Goal: Communication & Community: Answer question/provide support

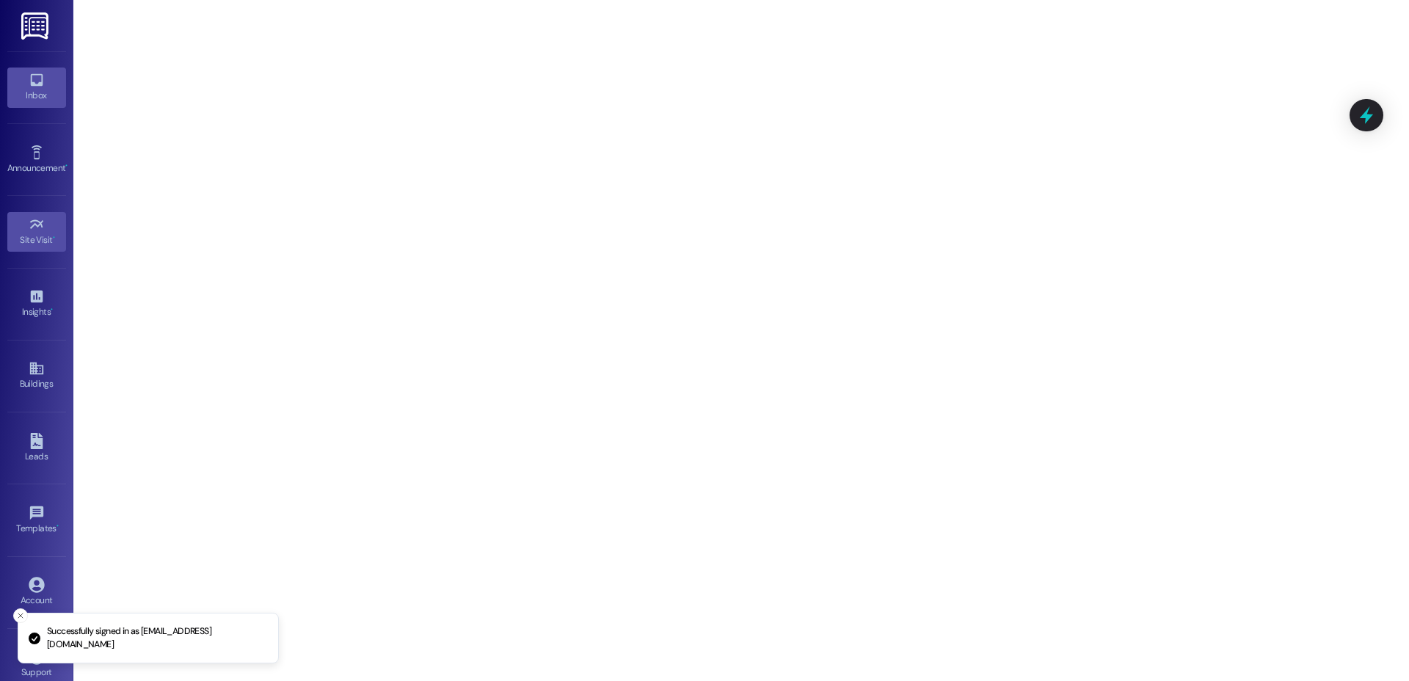
click at [29, 76] on icon at bounding box center [37, 80] width 16 height 16
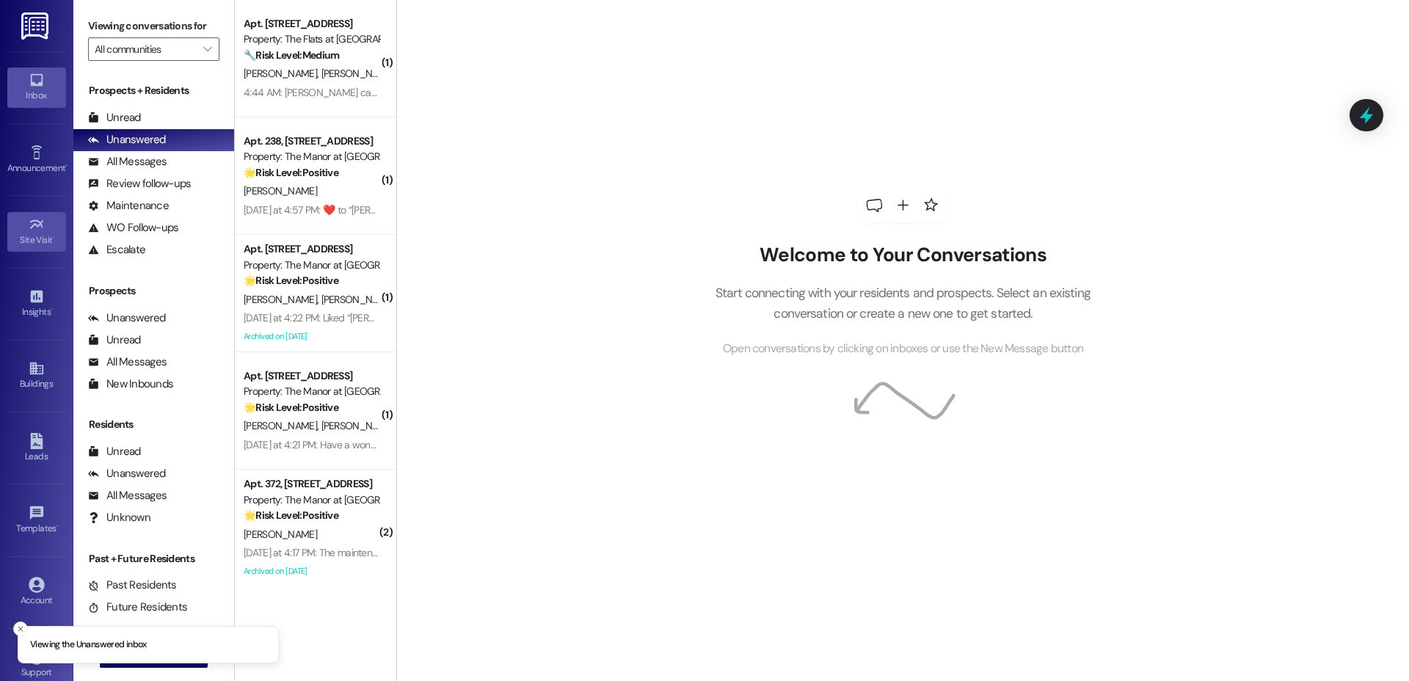
click at [21, 212] on link "Site Visit •" at bounding box center [36, 232] width 59 height 40
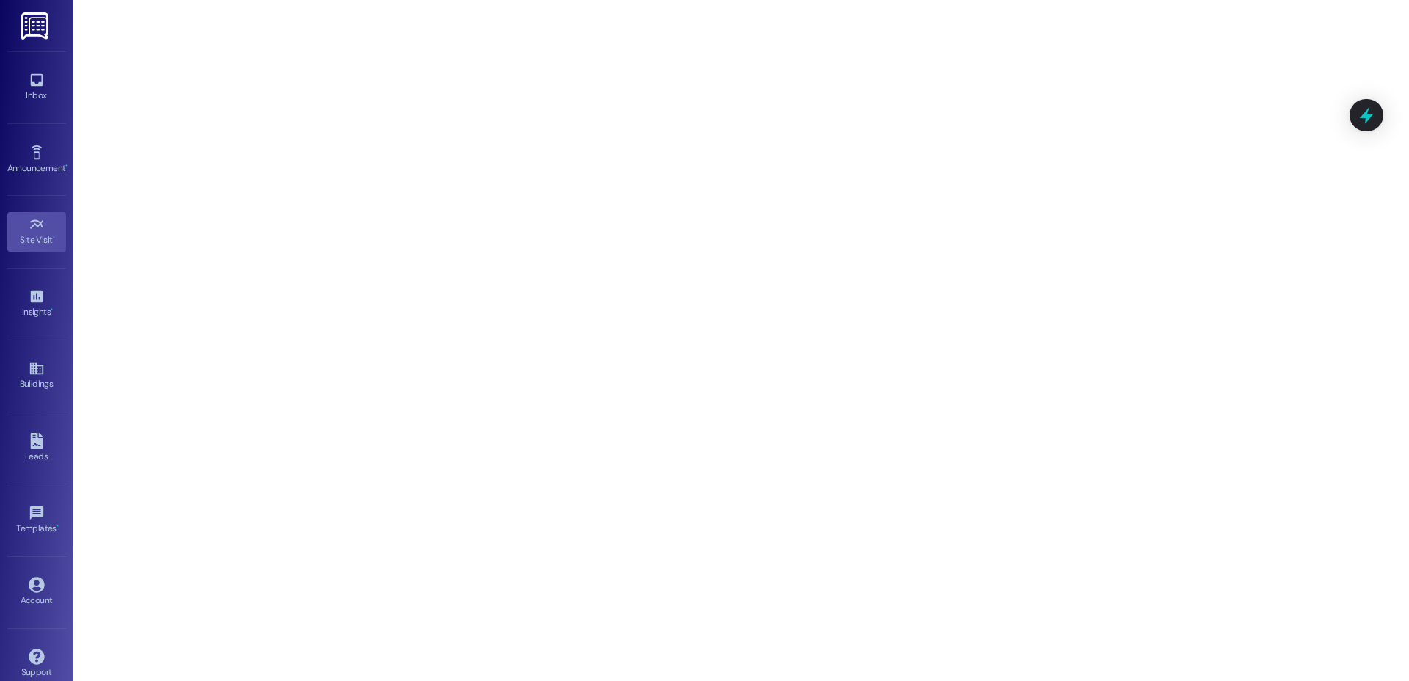
click at [37, 108] on div "Inbox Go to Inbox" at bounding box center [36, 87] width 59 height 72
click at [39, 92] on div "Inbox" at bounding box center [36, 95] width 73 height 15
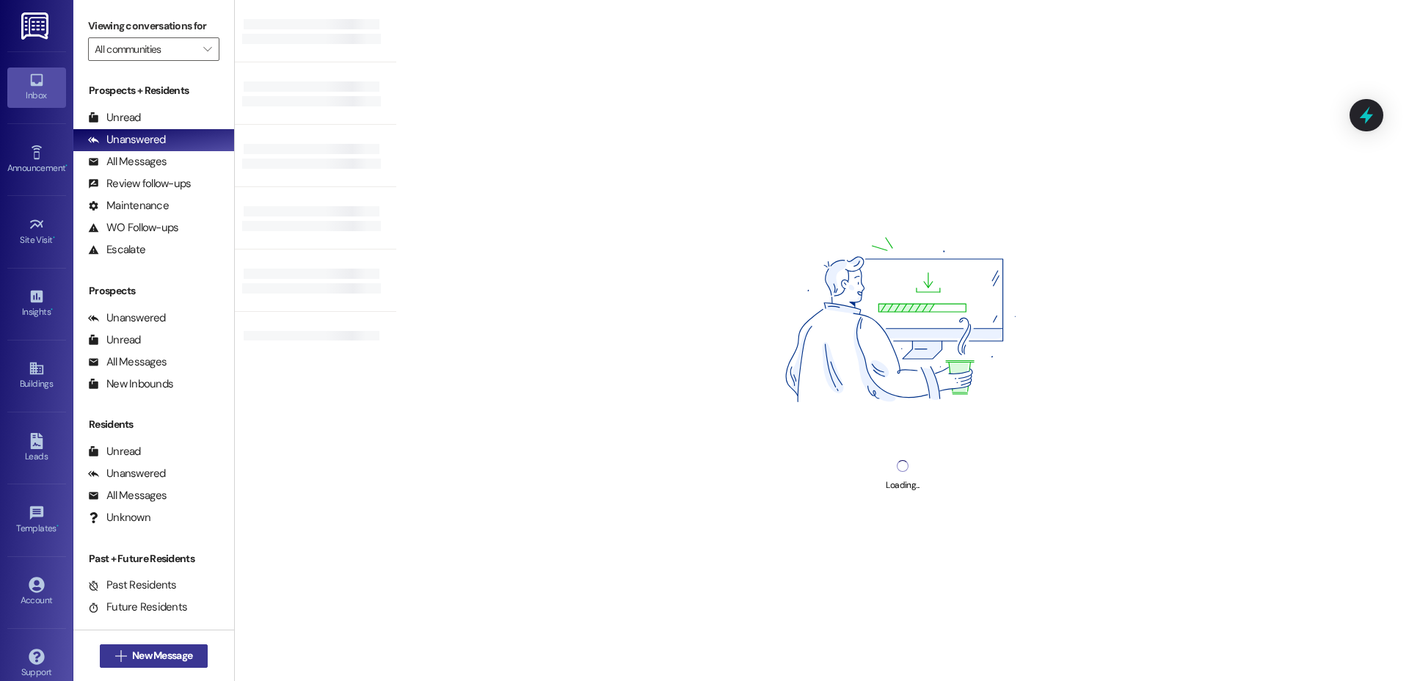
click at [147, 660] on span "New Message" at bounding box center [162, 655] width 60 height 15
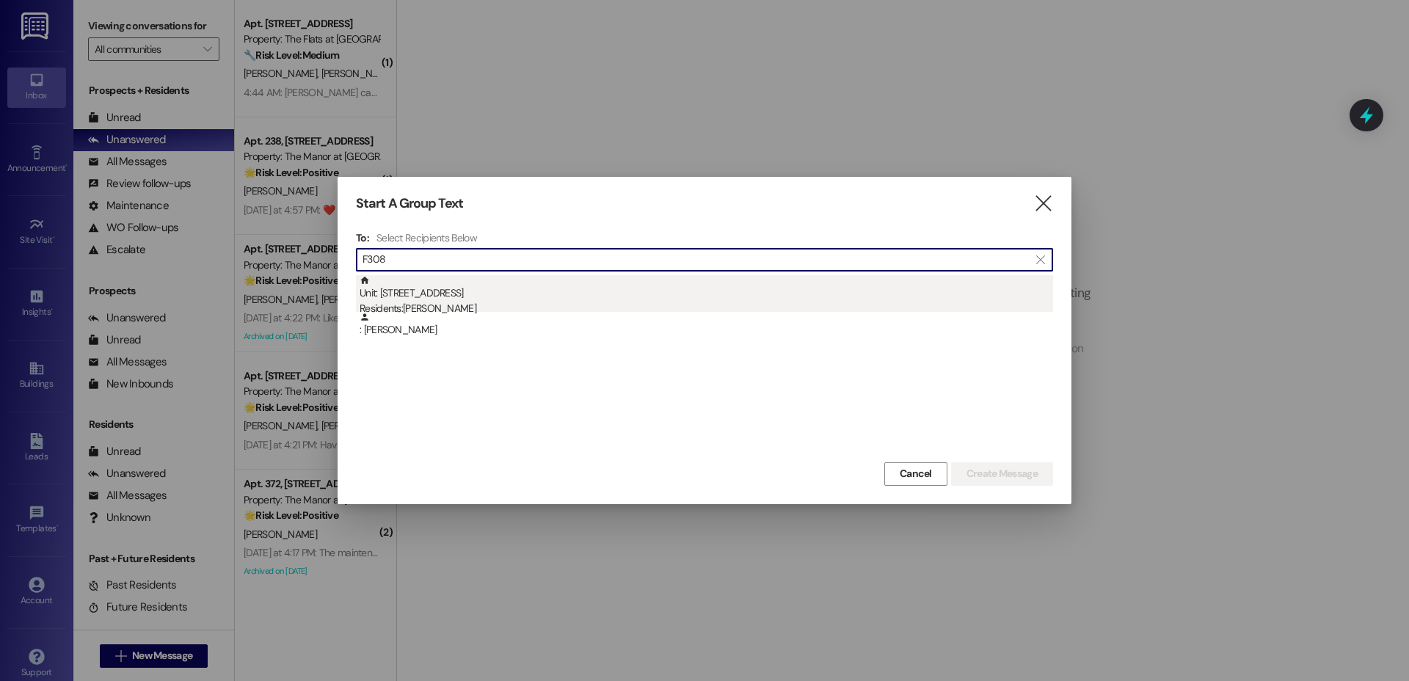
type input "F308"
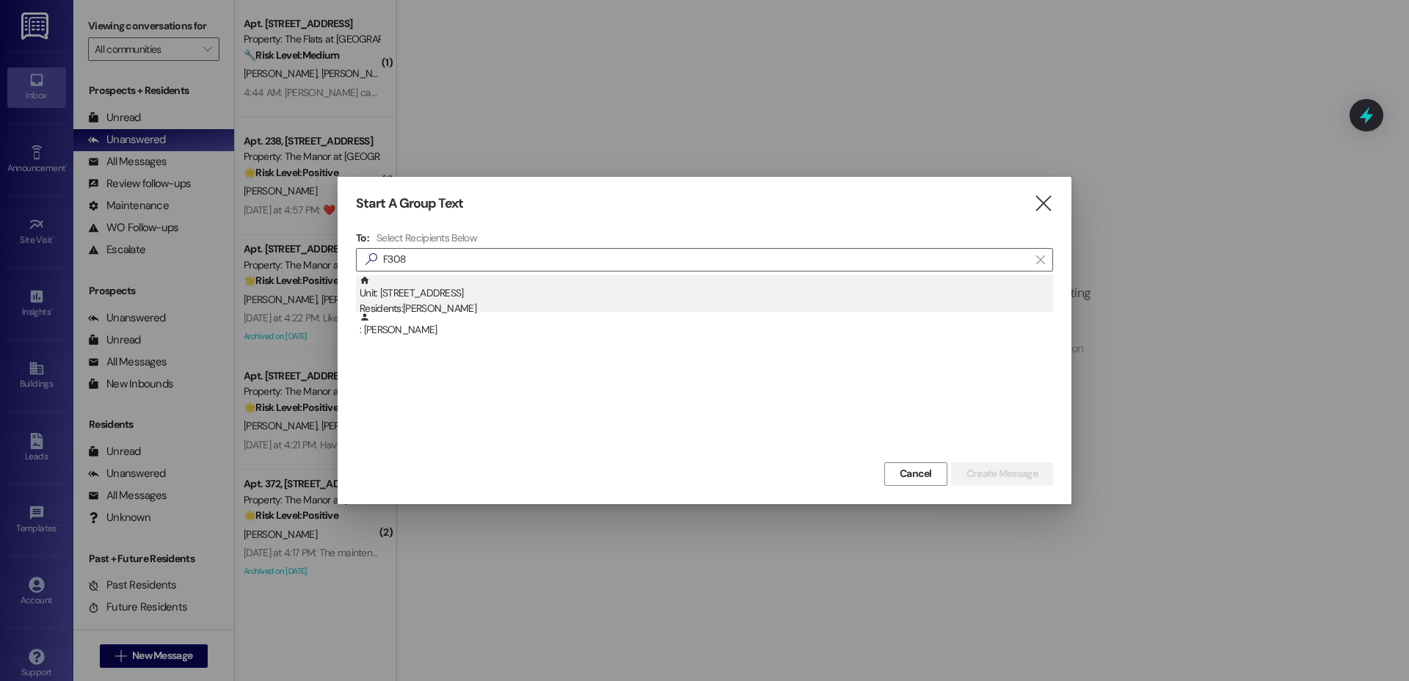
click at [494, 282] on div "Unit: F308 - [STREET_ADDRESS] Residents: [PERSON_NAME]" at bounding box center [705, 296] width 693 height 42
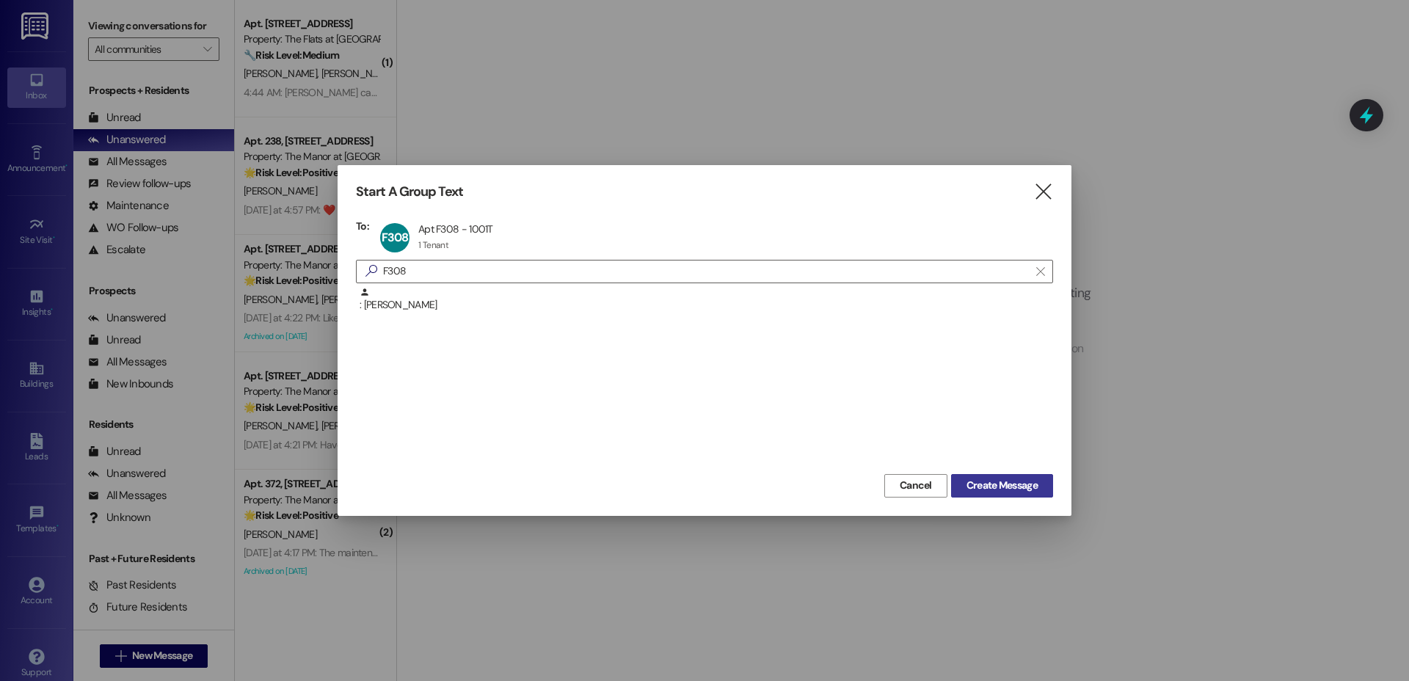
click at [980, 476] on button "Create Message" at bounding box center [1002, 485] width 102 height 23
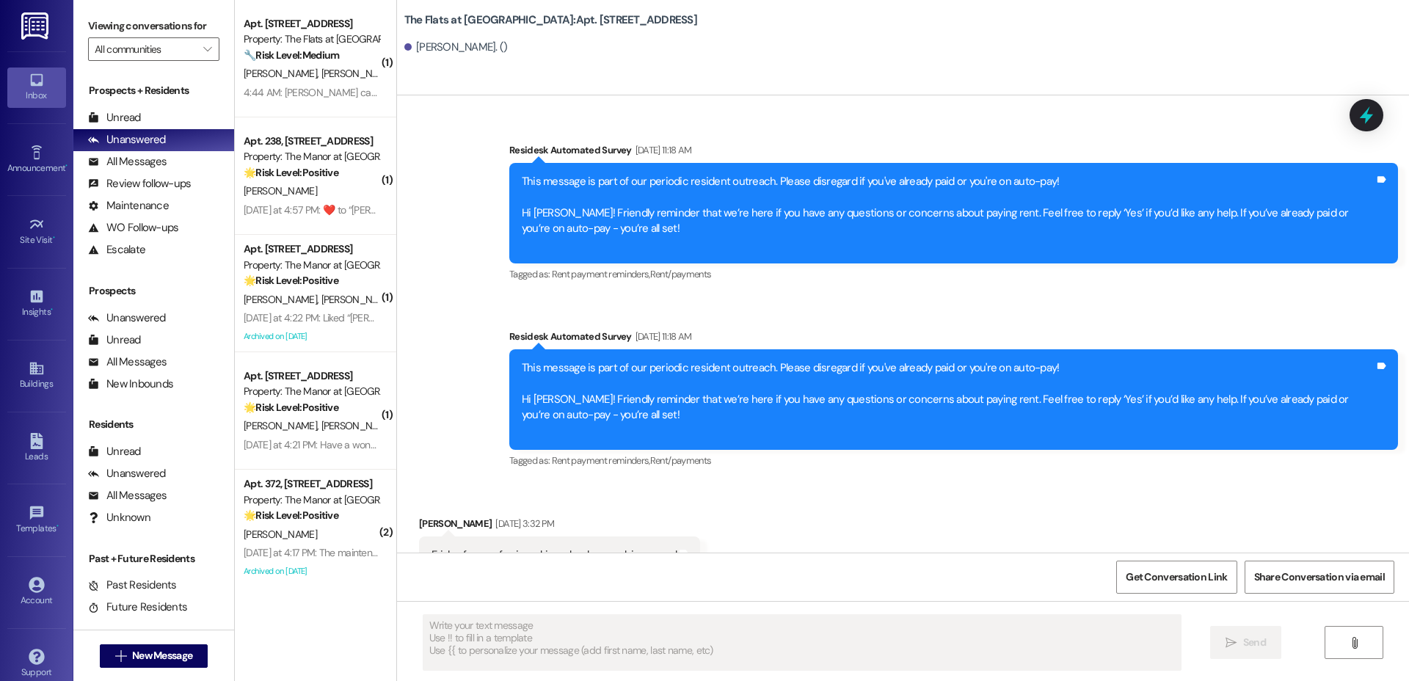
type textarea "Fetching suggested responses. Please feel free to read through the conversation…"
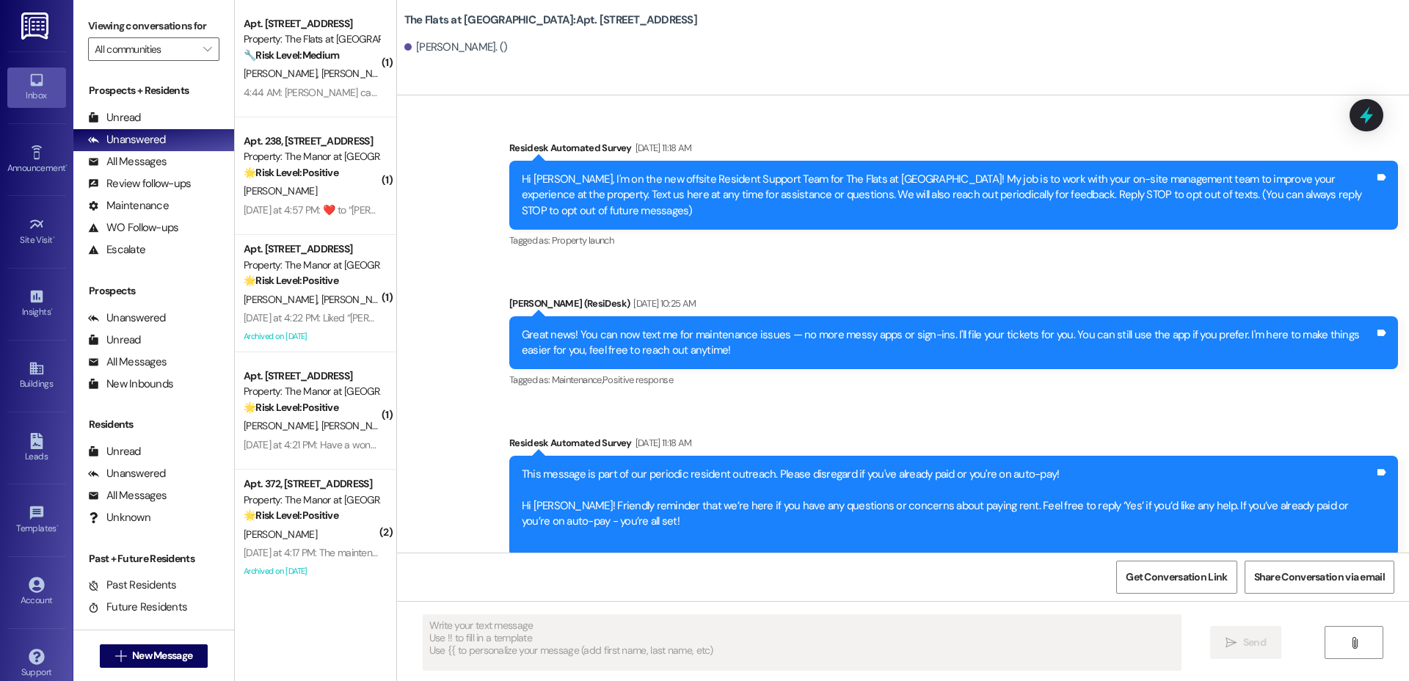
scroll to position [1786, 0]
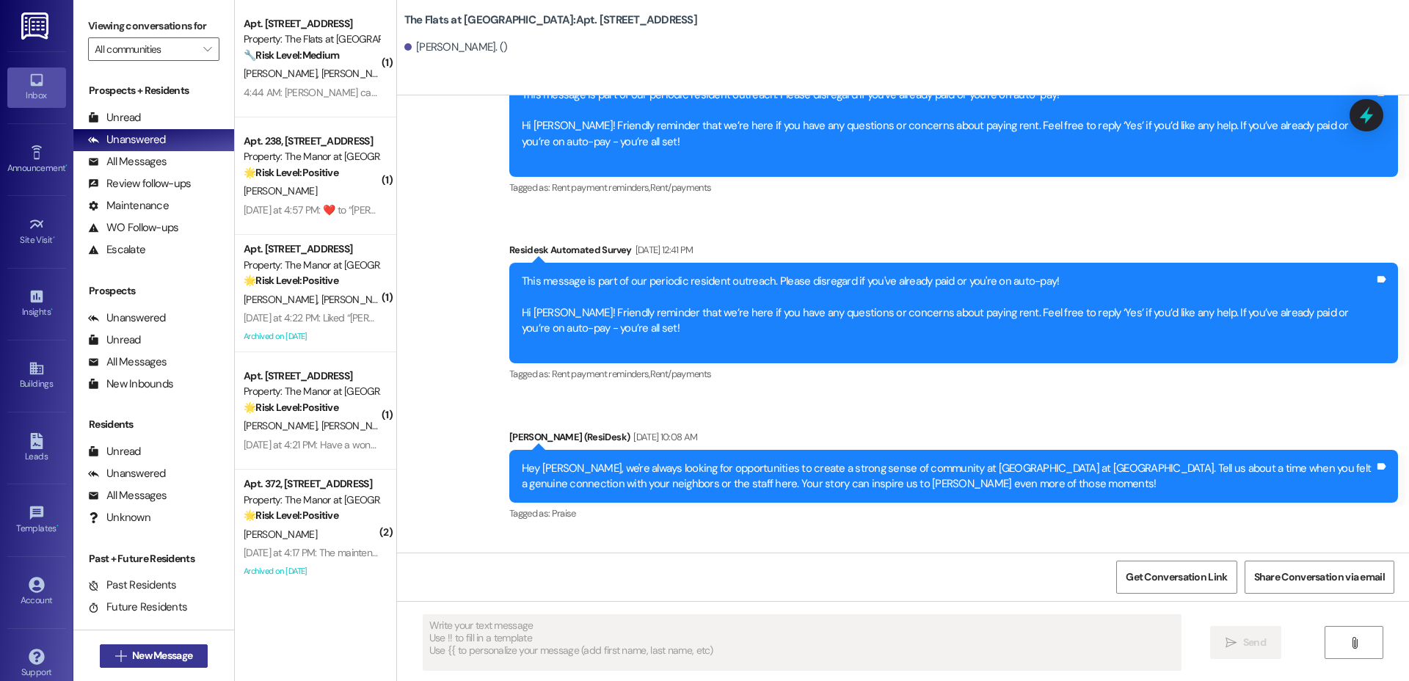
click at [158, 660] on span "New Message" at bounding box center [162, 655] width 60 height 15
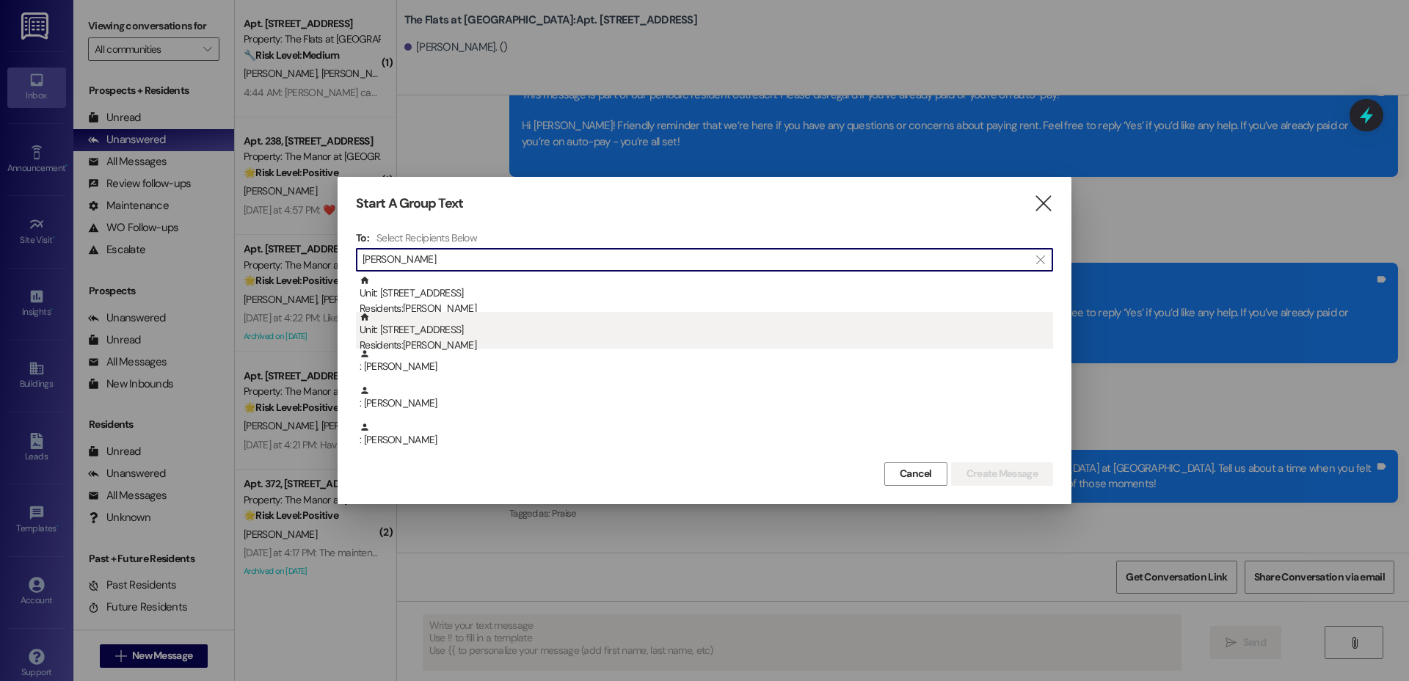
type input "[PERSON_NAME]"
click at [522, 329] on div "Unit: F308 - [STREET_ADDRESS] Residents: [PERSON_NAME]" at bounding box center [705, 333] width 693 height 42
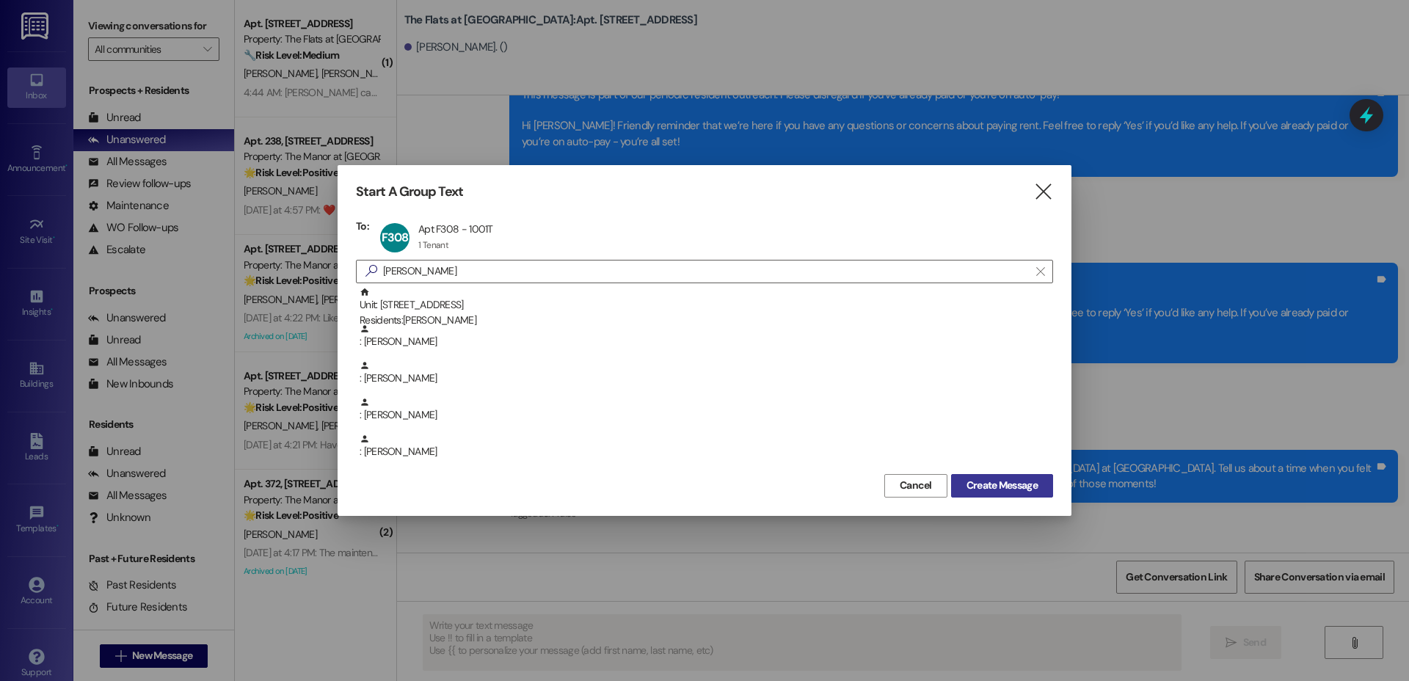
click at [1003, 483] on span "Create Message" at bounding box center [1001, 485] width 71 height 15
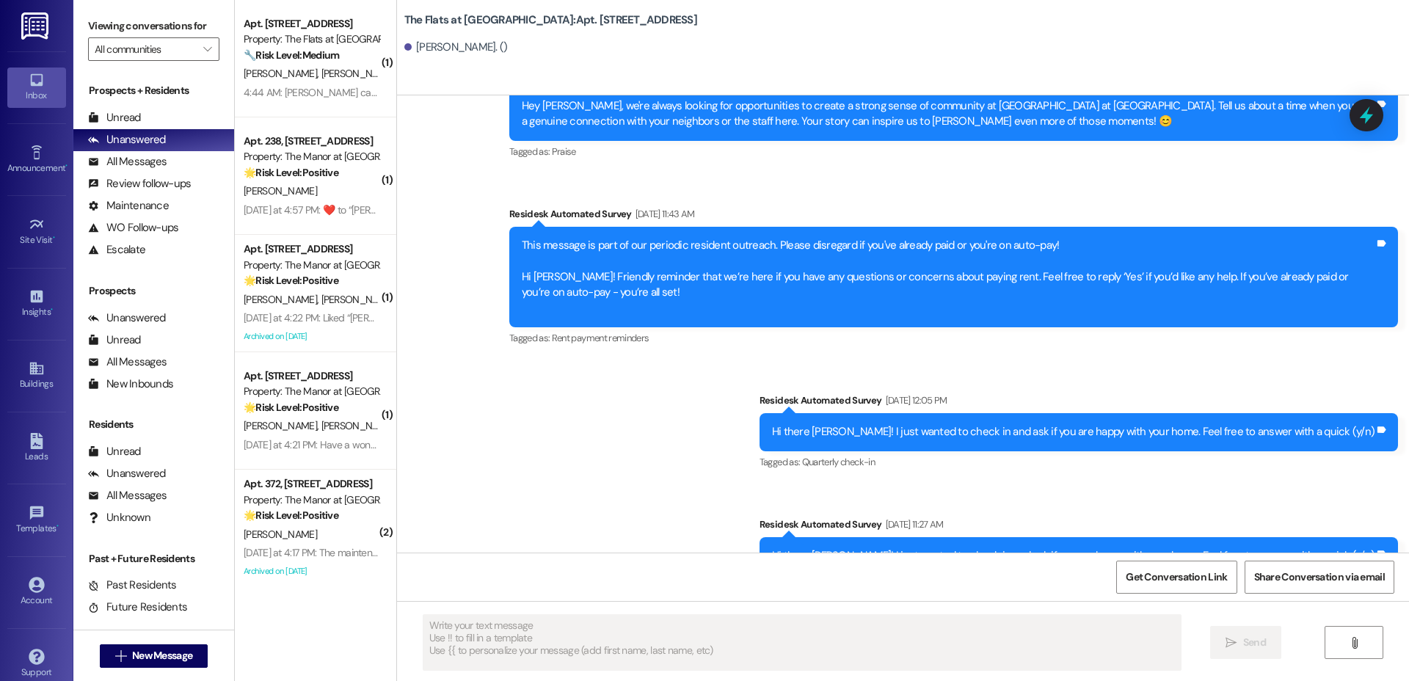
scroll to position [2958, 0]
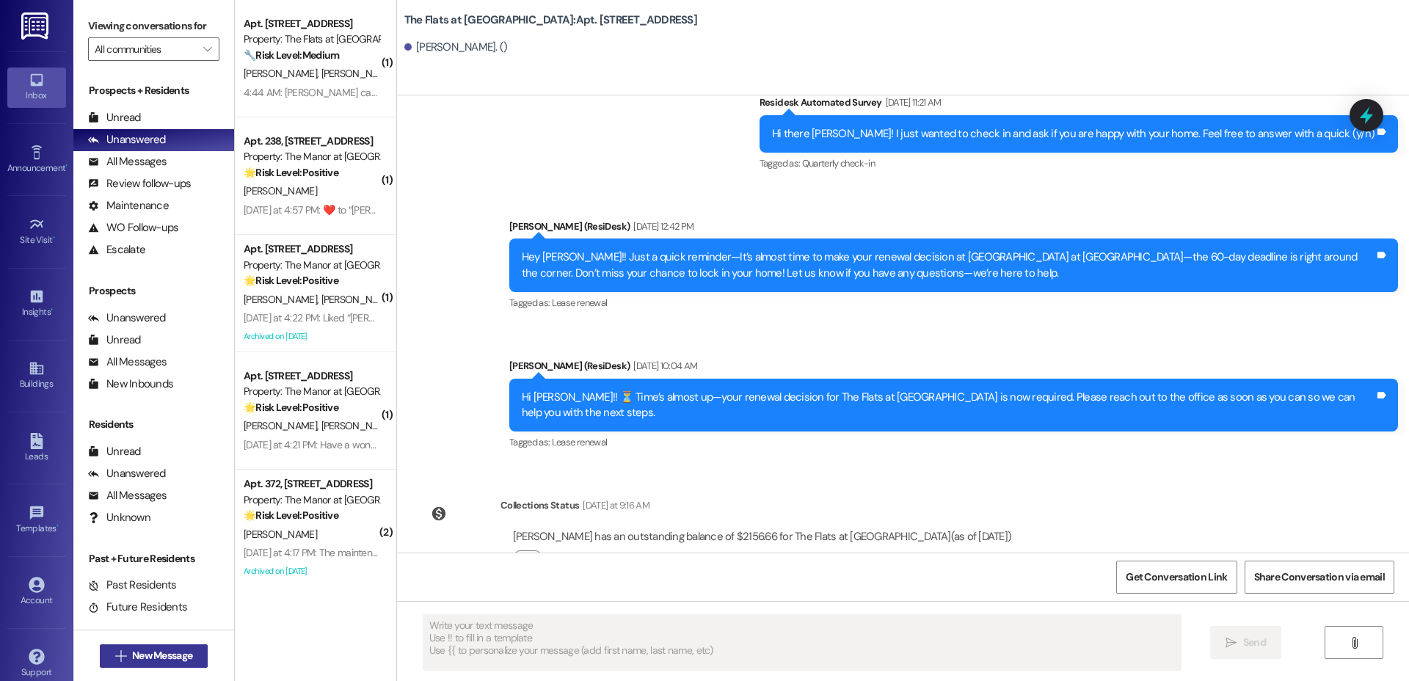
click at [150, 664] on button " New Message" at bounding box center [154, 655] width 109 height 23
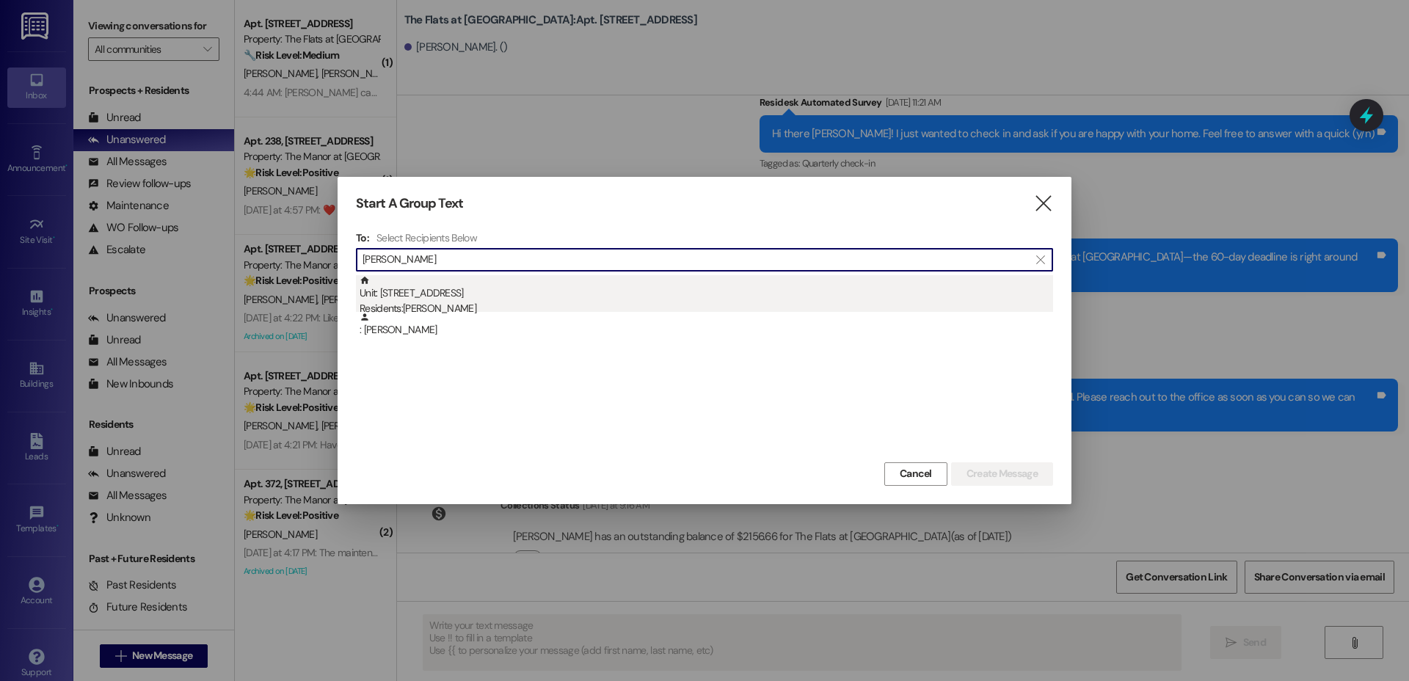
type input "[PERSON_NAME]"
click at [651, 305] on div "Residents: [PERSON_NAME]" at bounding box center [705, 308] width 693 height 15
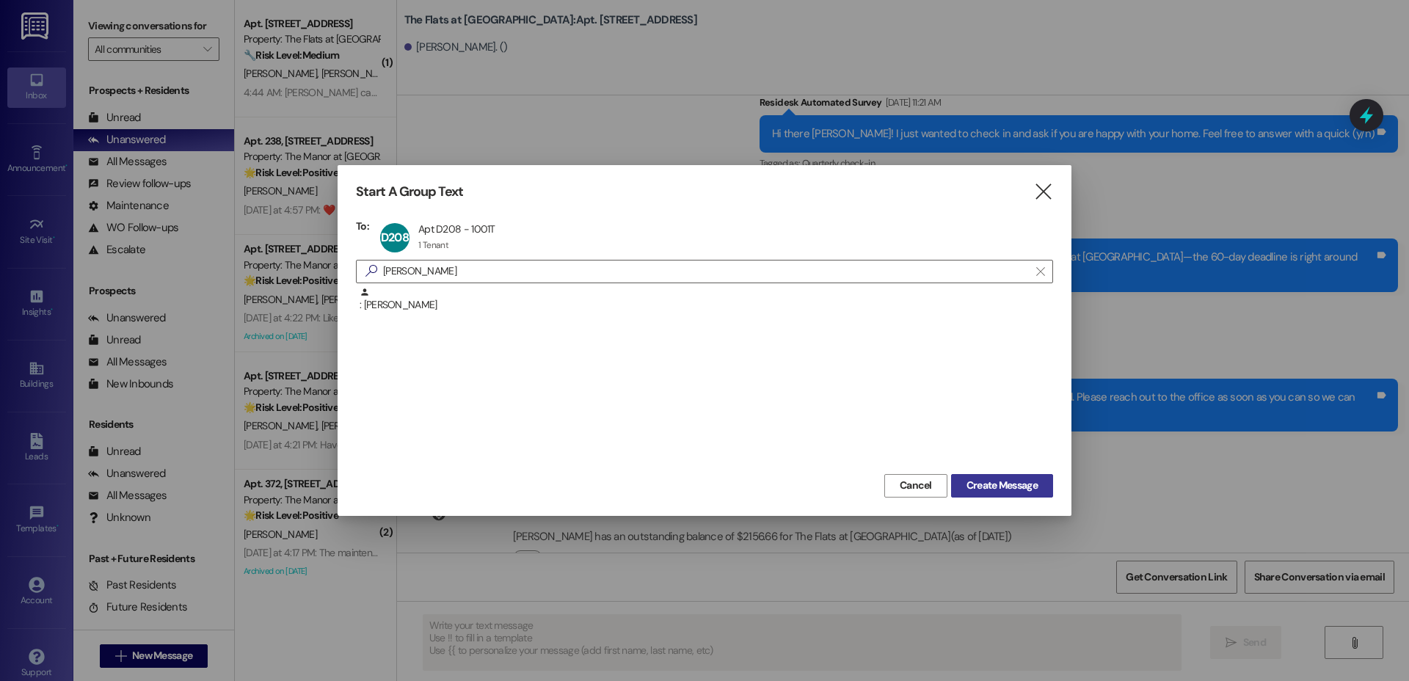
click at [1025, 487] on span "Create Message" at bounding box center [1001, 485] width 71 height 15
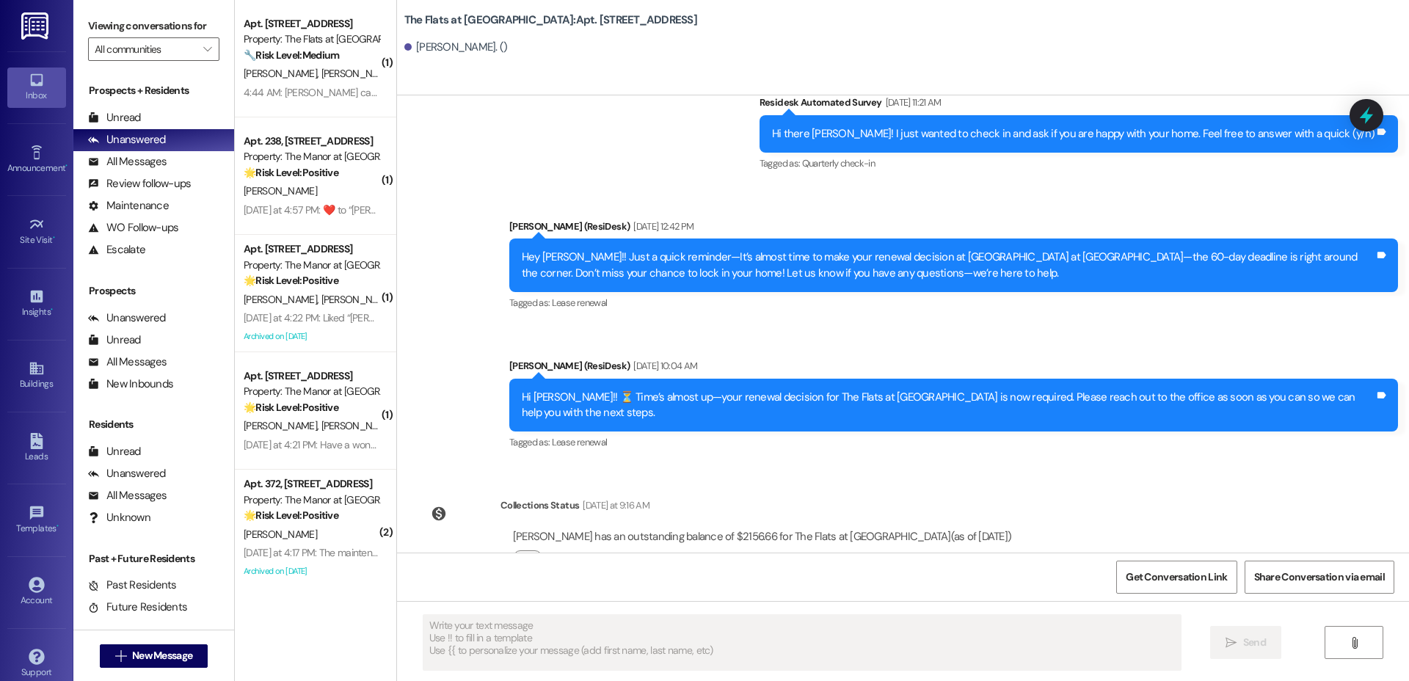
type textarea "Fetching suggested responses. Please feel free to read through the conversation…"
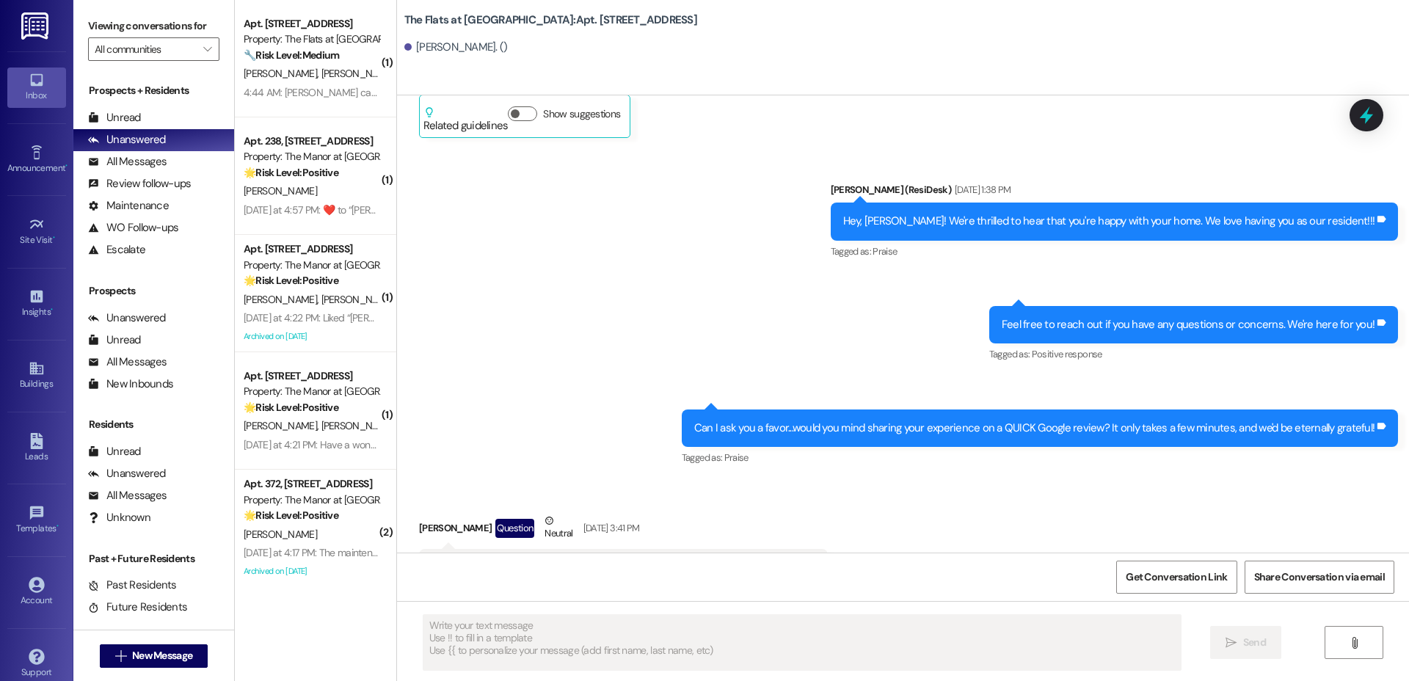
type textarea "Fetching suggested responses. Please feel free to read through the conversation…"
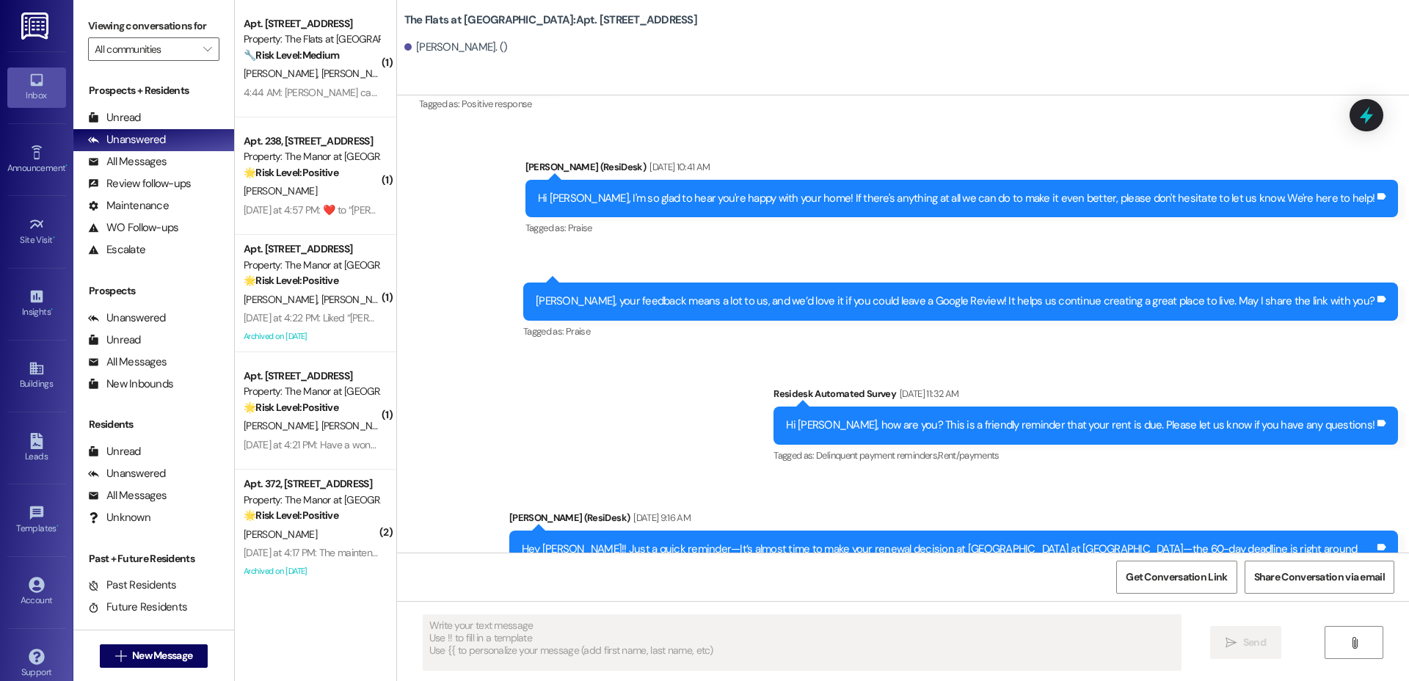
scroll to position [7254, 0]
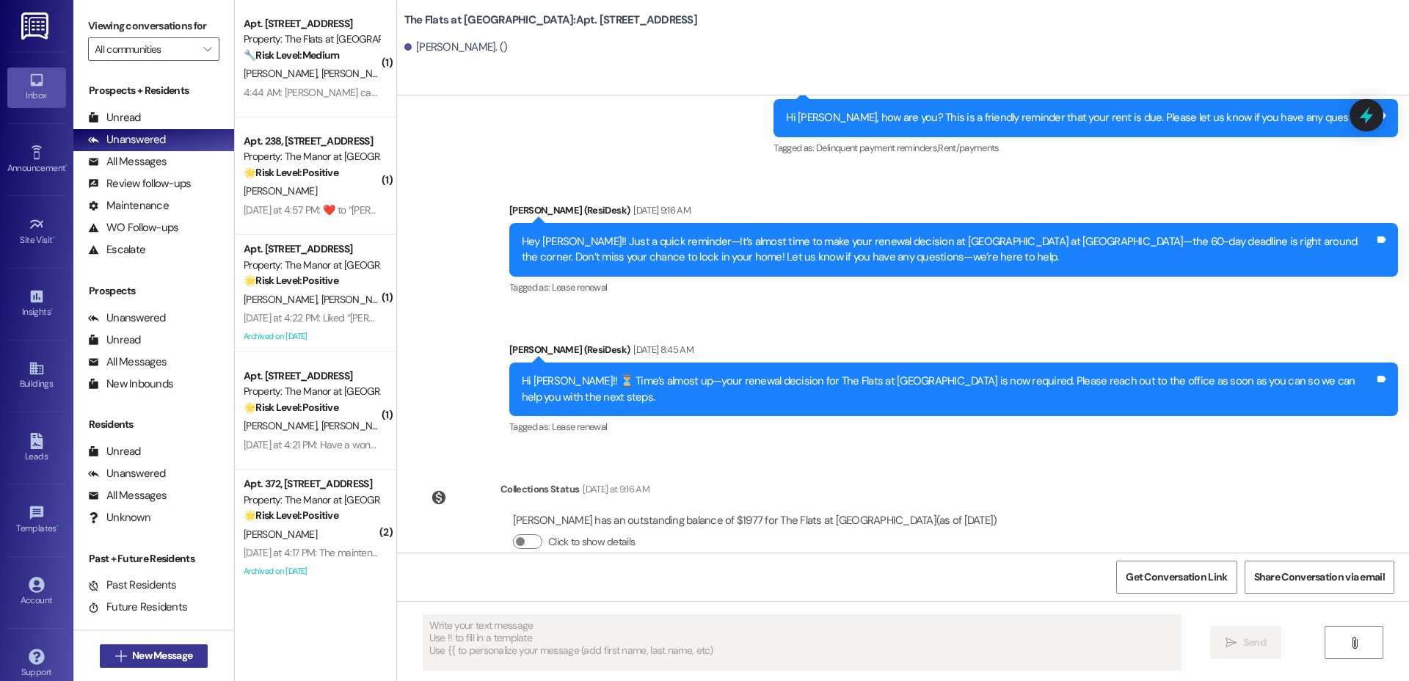
click at [136, 650] on span "New Message" at bounding box center [162, 655] width 60 height 15
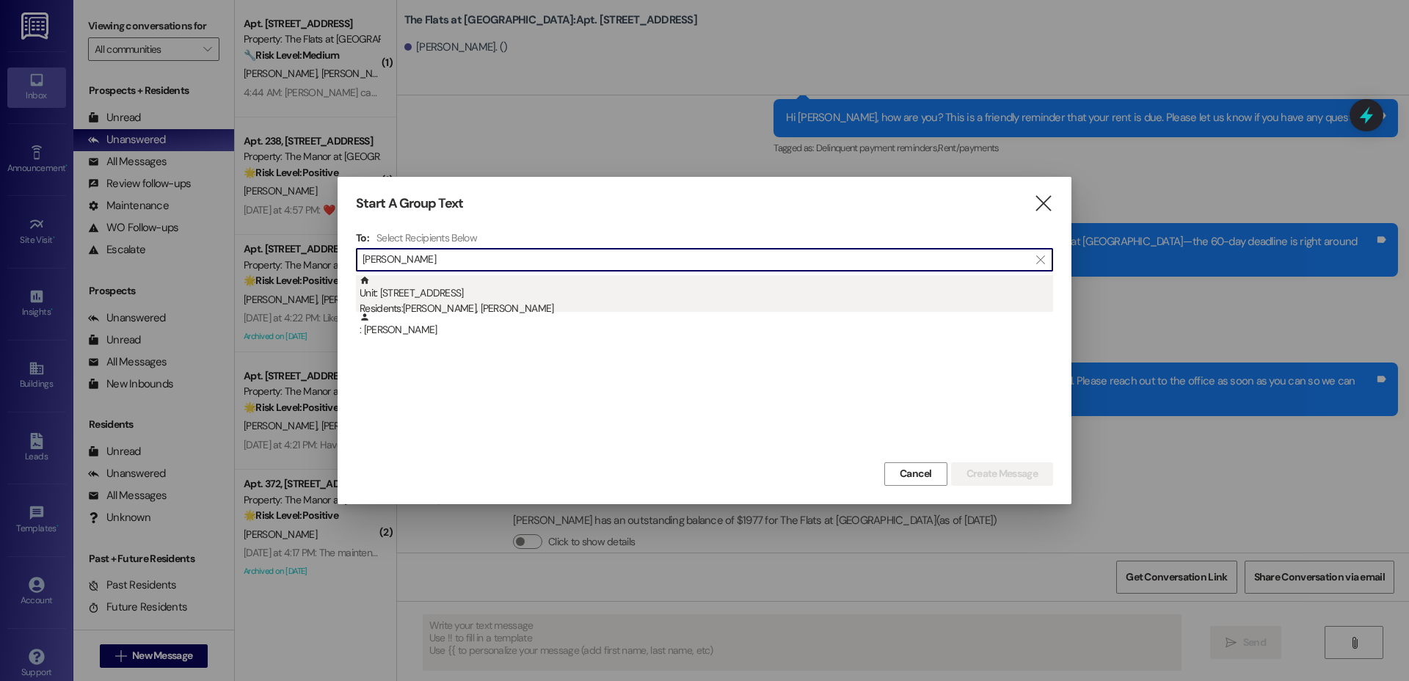
type input "[PERSON_NAME]"
click at [558, 280] on div "Unit: A301 - [GEOGRAPHIC_DATA] Residents: [PERSON_NAME], [PERSON_NAME]" at bounding box center [705, 296] width 693 height 42
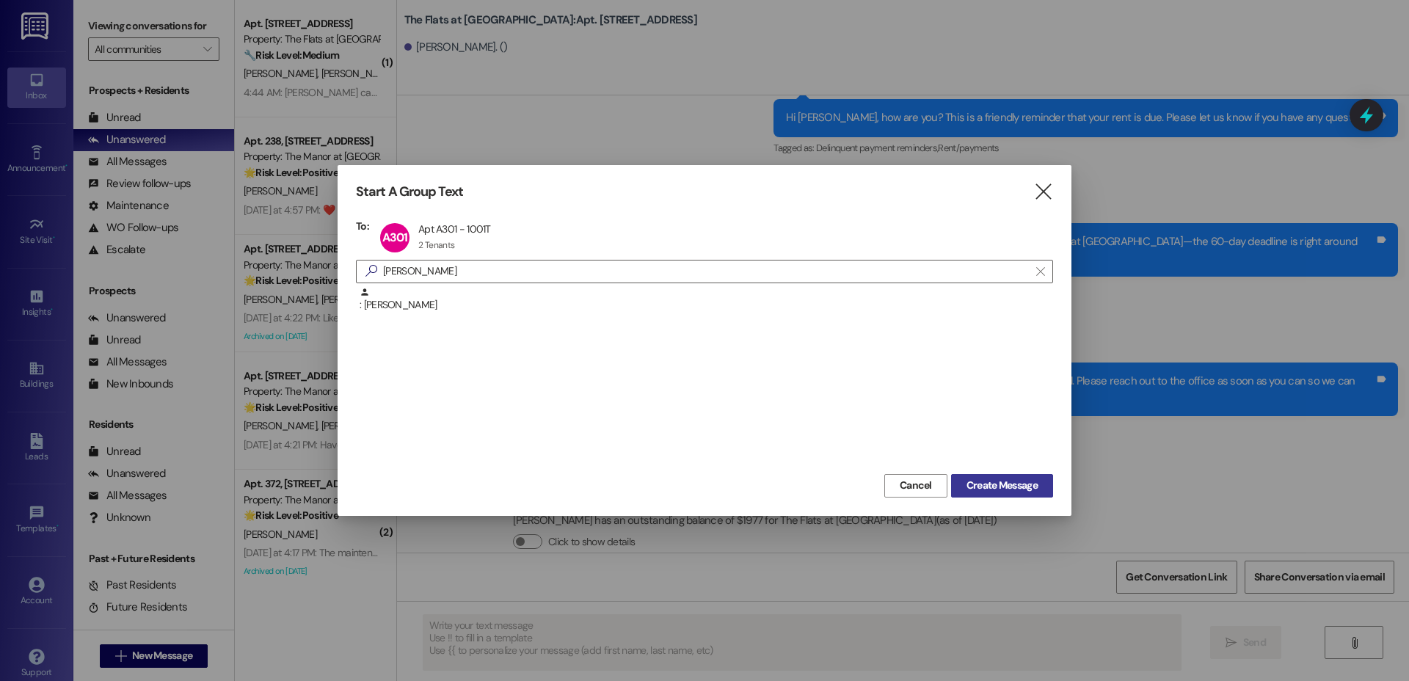
click at [994, 478] on span "Create Message" at bounding box center [1001, 485] width 71 height 15
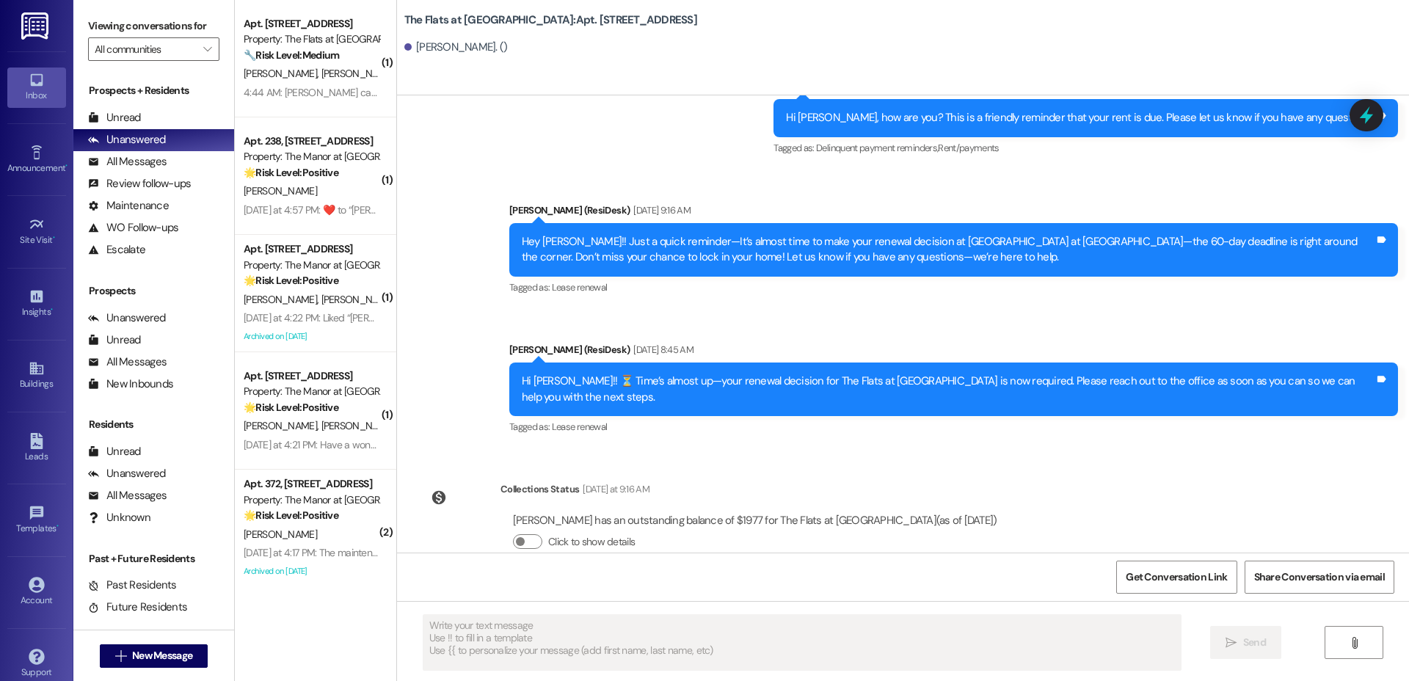
type textarea "Fetching suggested responses. Please feel free to read through the conversation…"
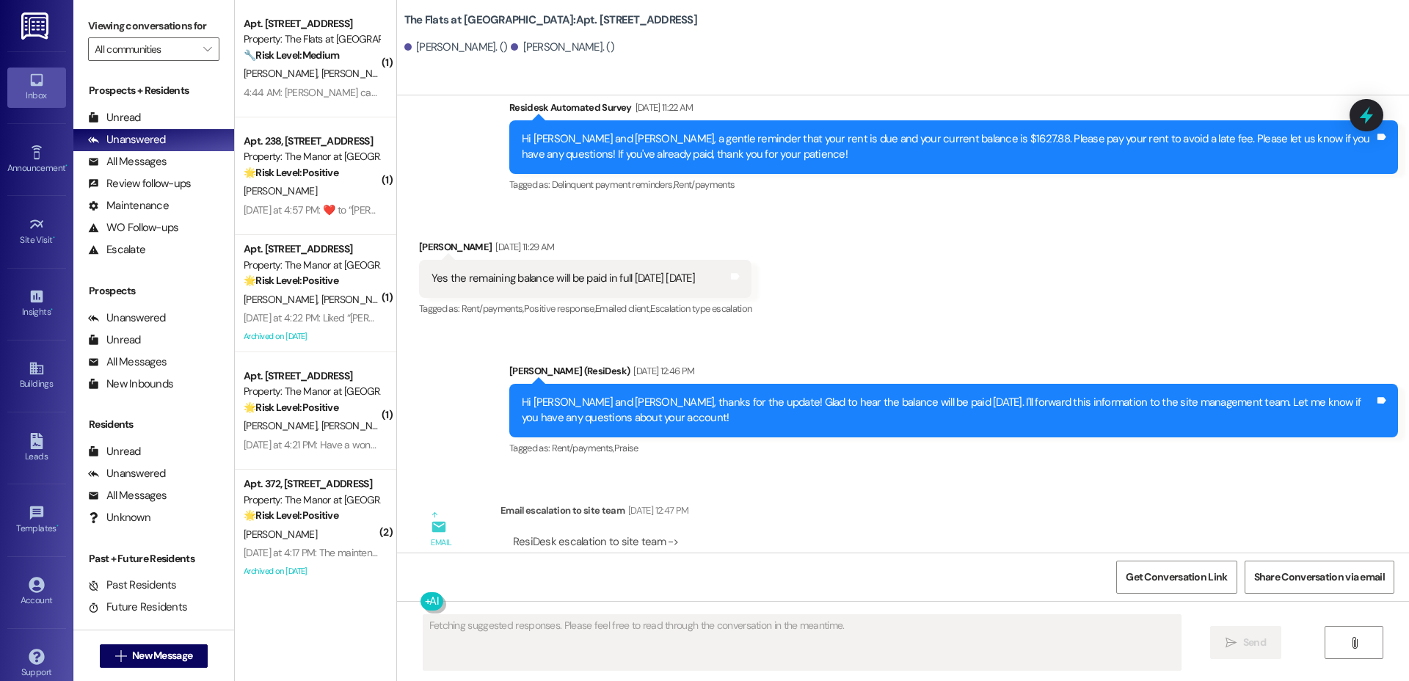
scroll to position [5166, 0]
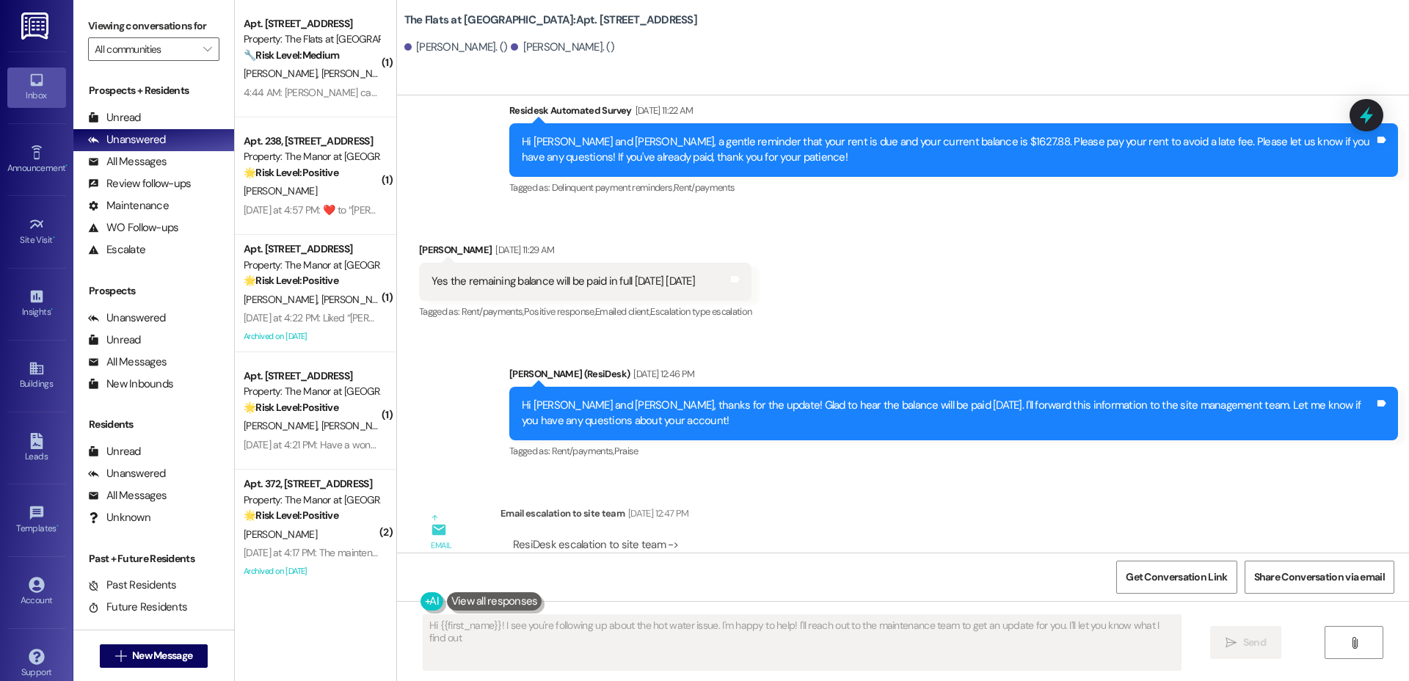
type textarea "Hi {{first_name}}! I see you're following up about the hot water issue. I'm hap…"
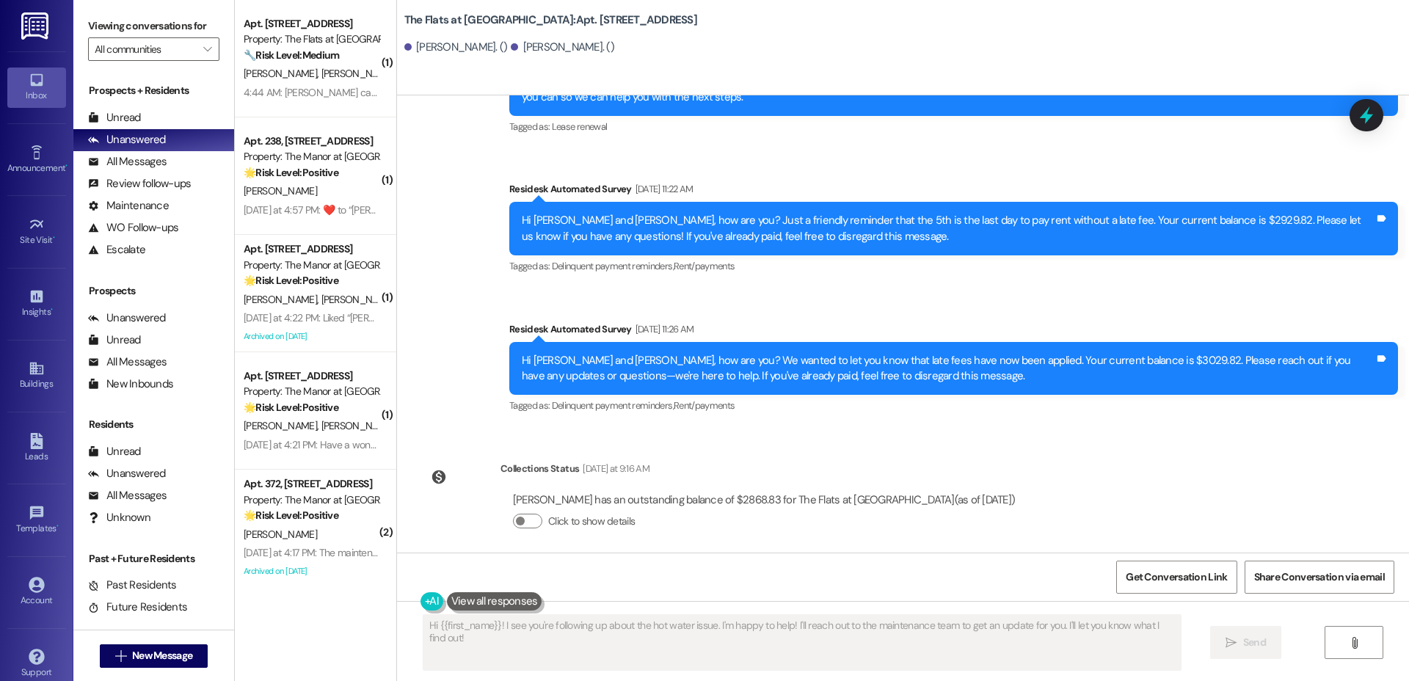
scroll to position [6229, 0]
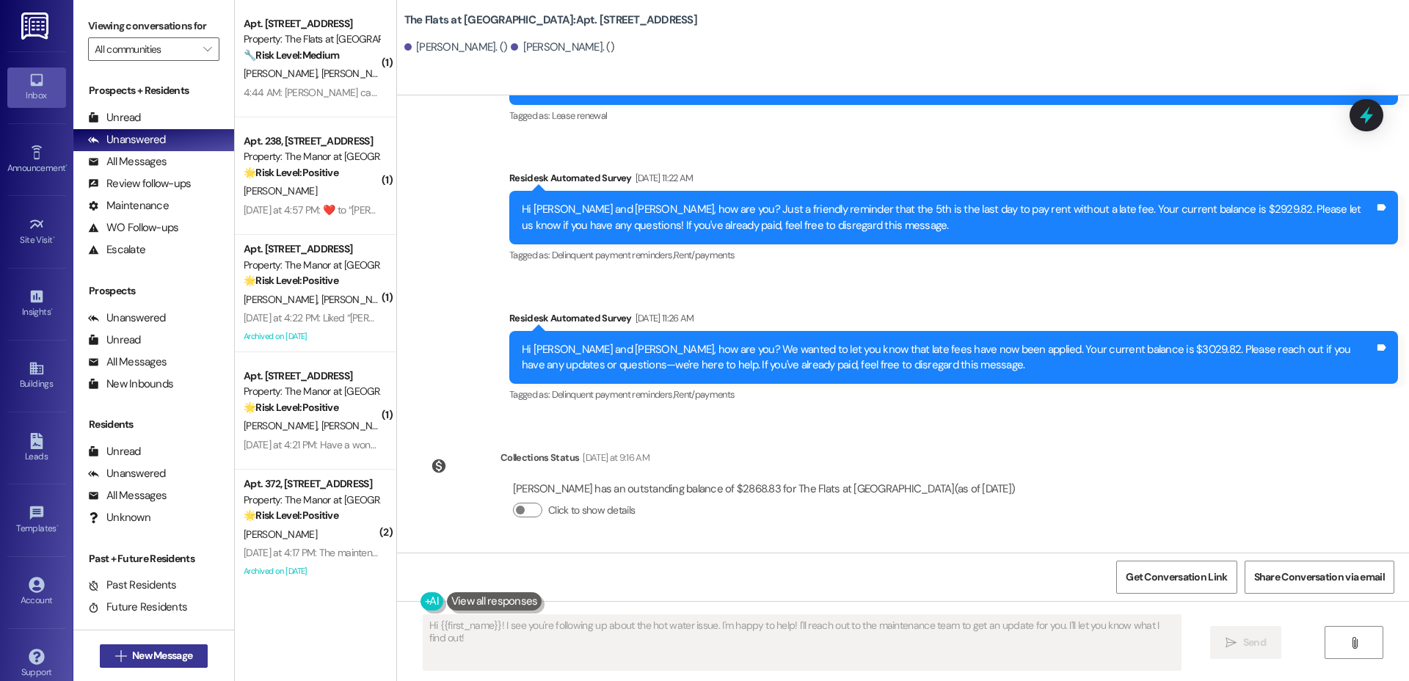
click at [150, 649] on span "New Message" at bounding box center [162, 655] width 60 height 15
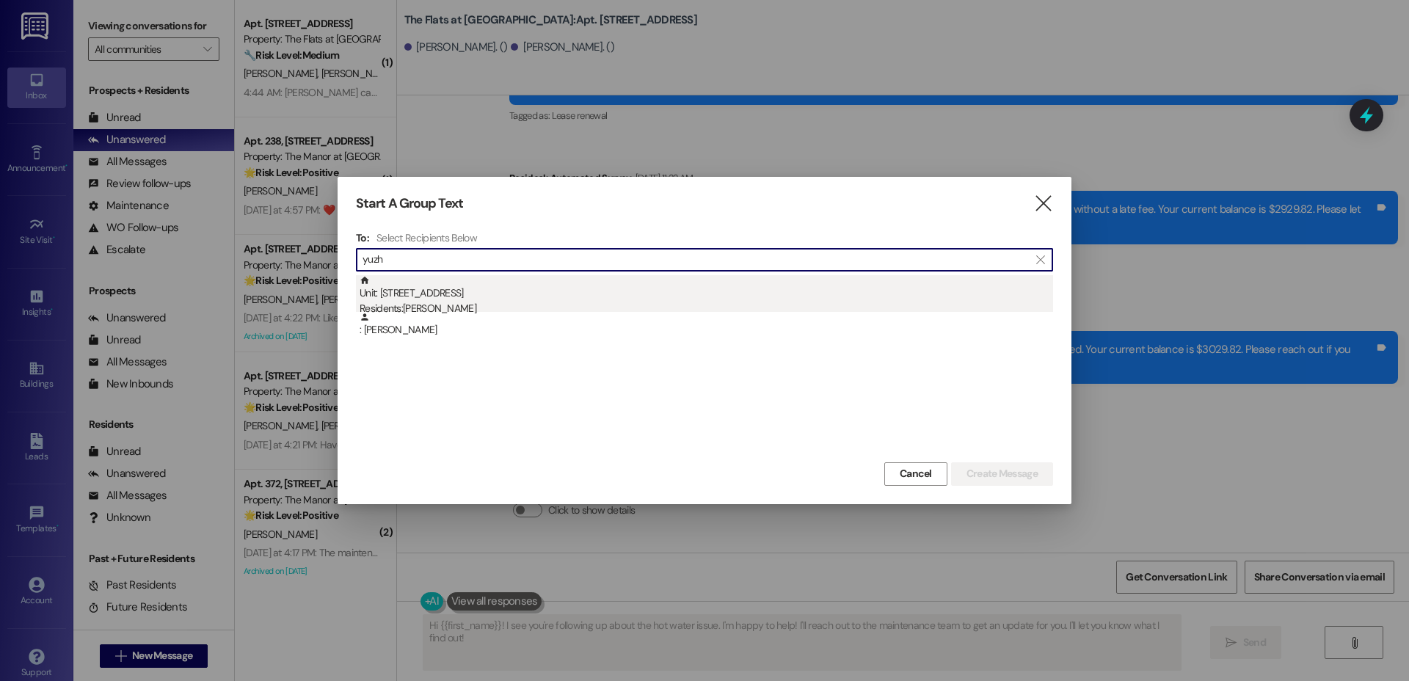
type input "yuzh"
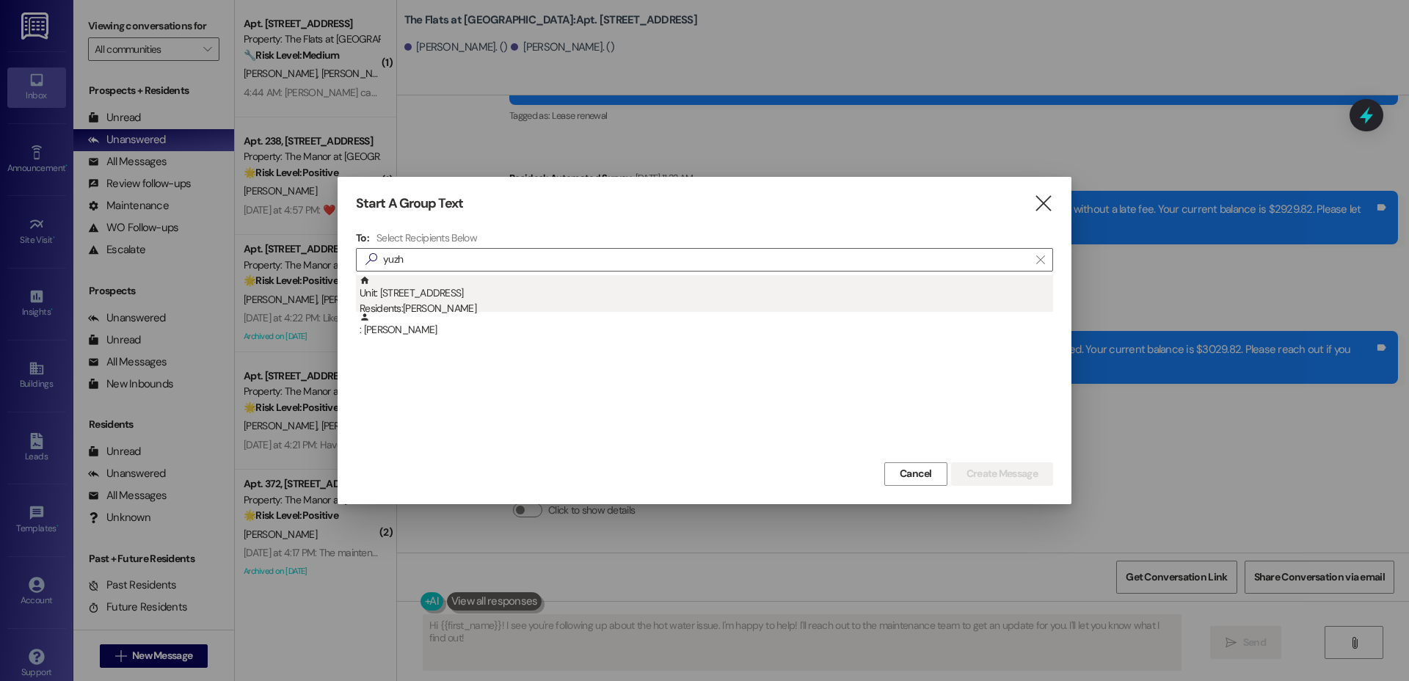
click at [540, 297] on div "Unit: G303 - [STREET_ADDRESS] Residents: [PERSON_NAME]" at bounding box center [705, 296] width 693 height 42
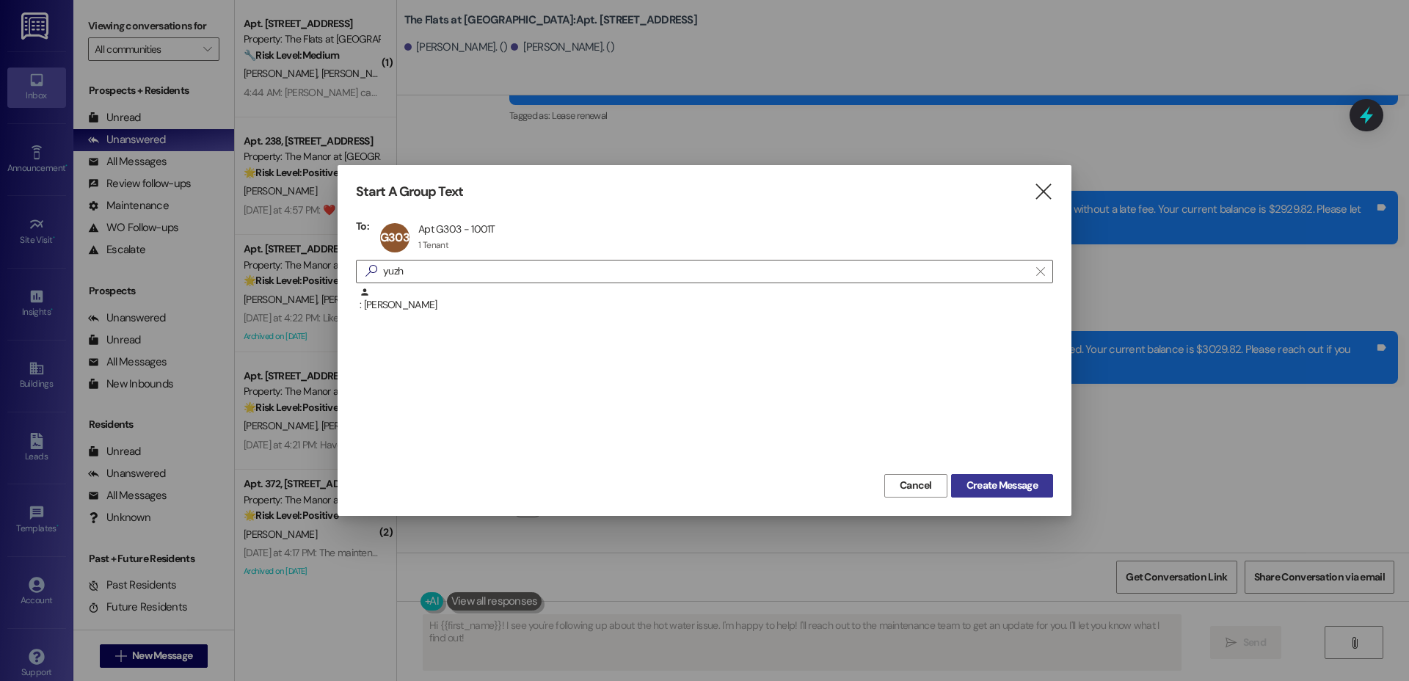
drag, startPoint x: 1033, startPoint y: 462, endPoint x: 1009, endPoint y: 490, distance: 36.4
click at [1033, 462] on div ": [PERSON_NAME]" at bounding box center [704, 378] width 697 height 183
click at [1006, 482] on span "Create Message" at bounding box center [1001, 485] width 71 height 15
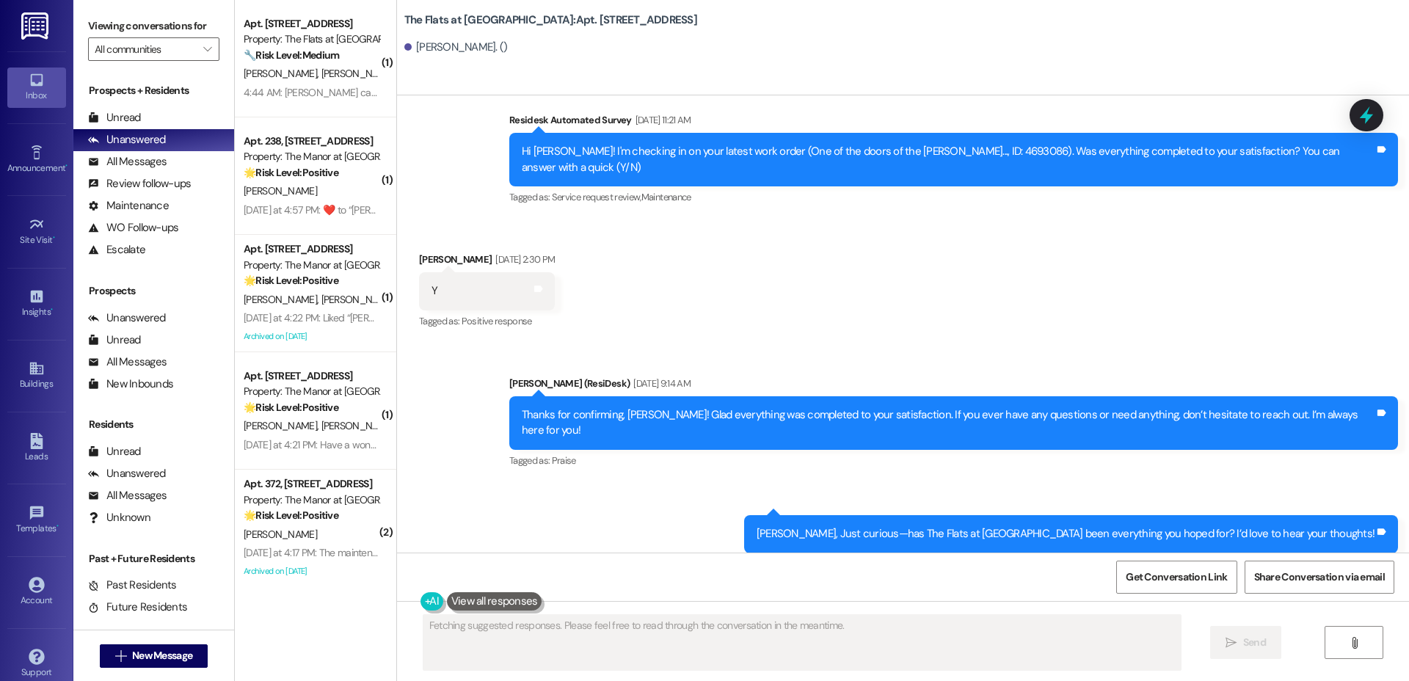
scroll to position [3123, 0]
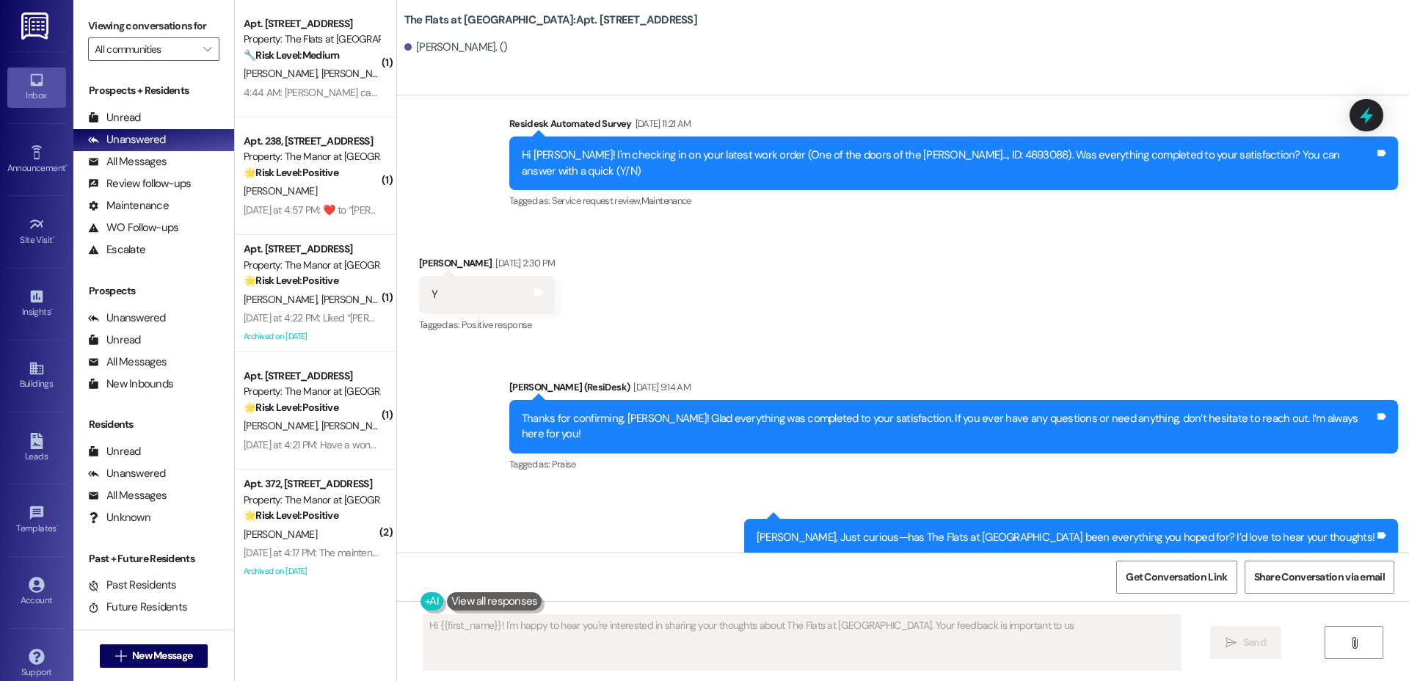
type textarea "Hi {{first_name}}! I'm happy to hear you're interested in sharing your thoughts…"
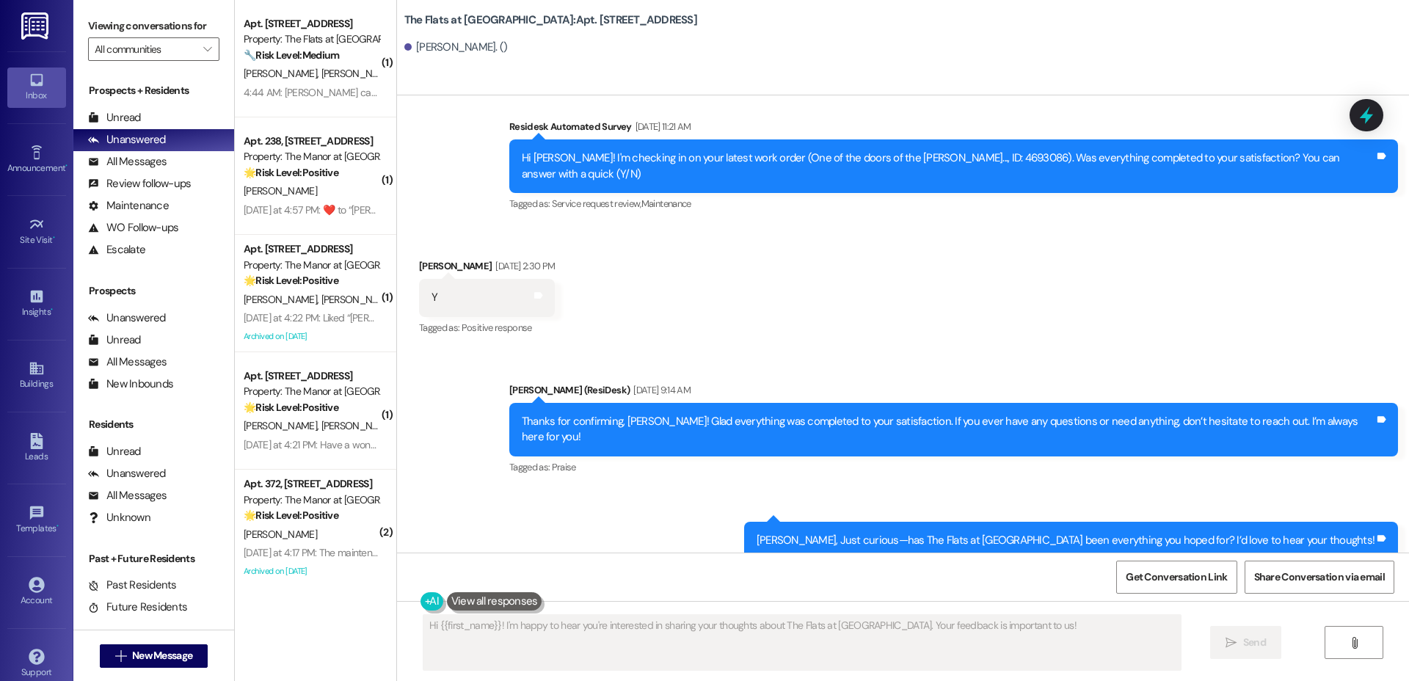
scroll to position [2979, 0]
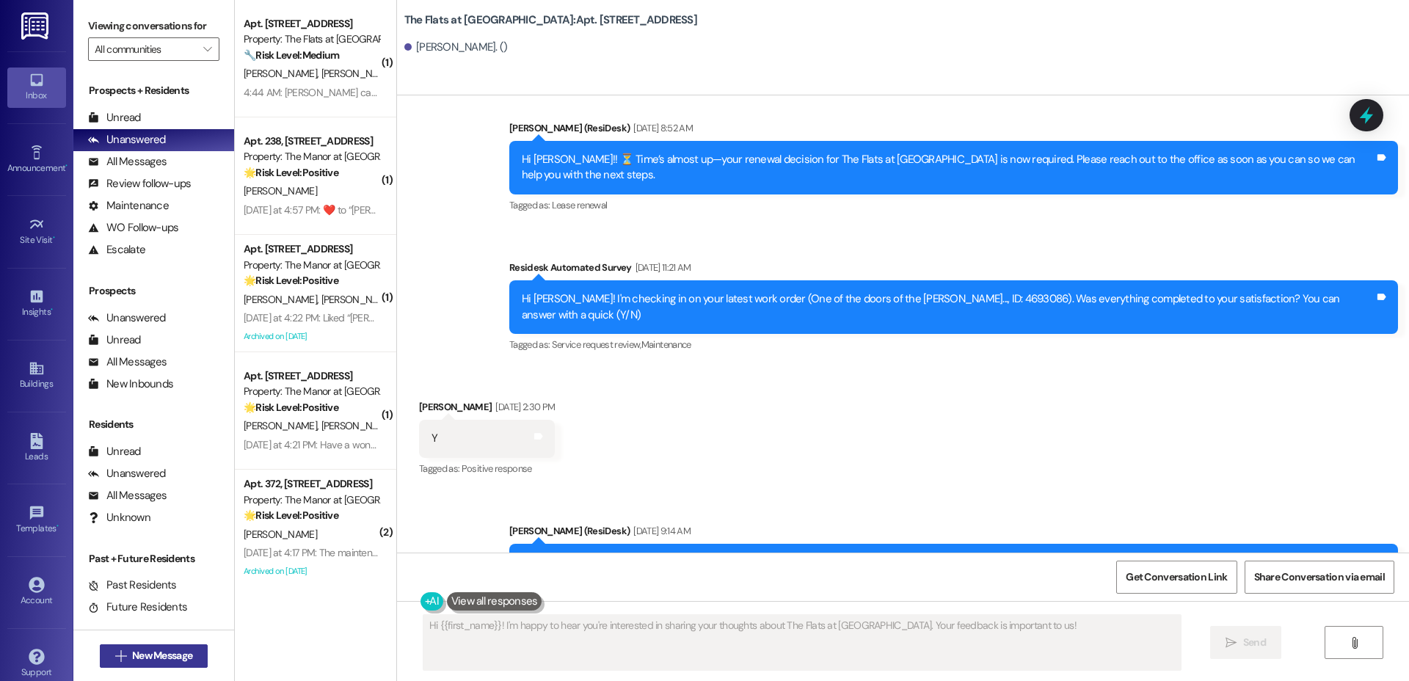
click at [193, 650] on button " New Message" at bounding box center [154, 655] width 109 height 23
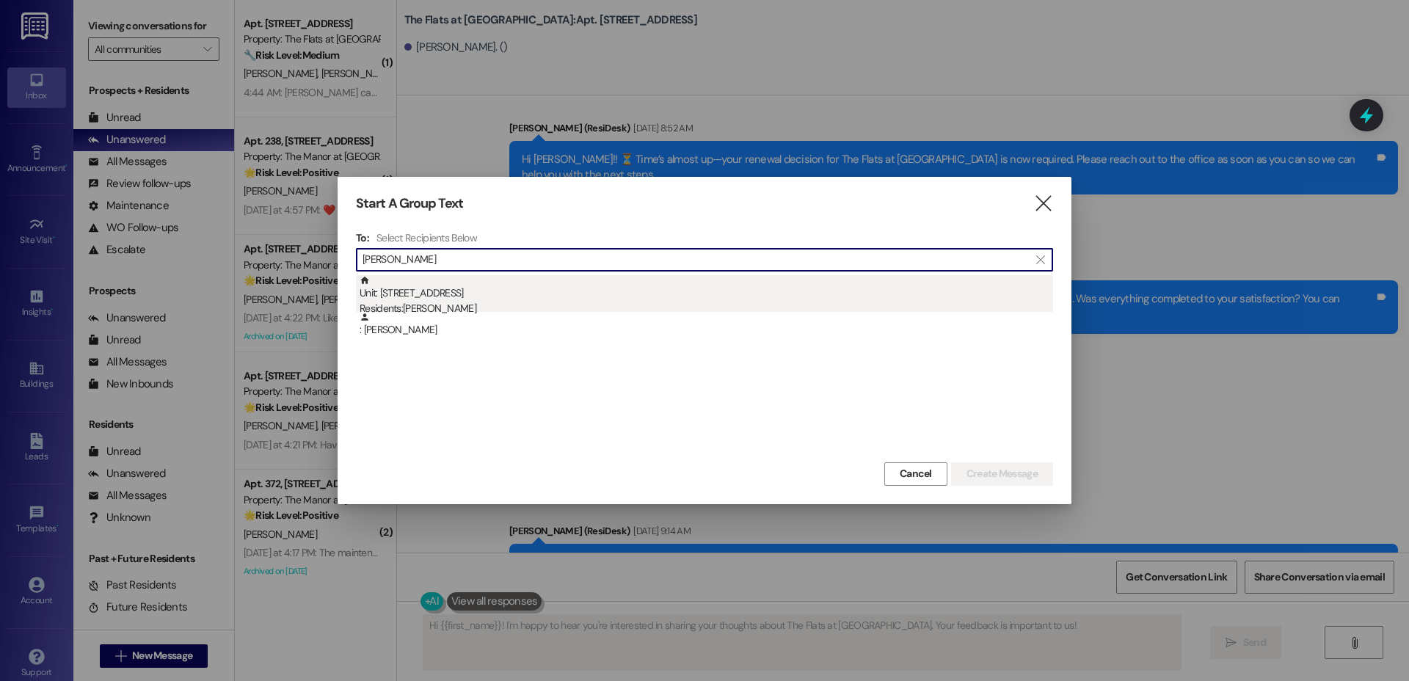
type input "[PERSON_NAME]"
click at [727, 300] on div "Unit: B205 - [GEOGRAPHIC_DATA] Residents: [PERSON_NAME]" at bounding box center [705, 296] width 693 height 42
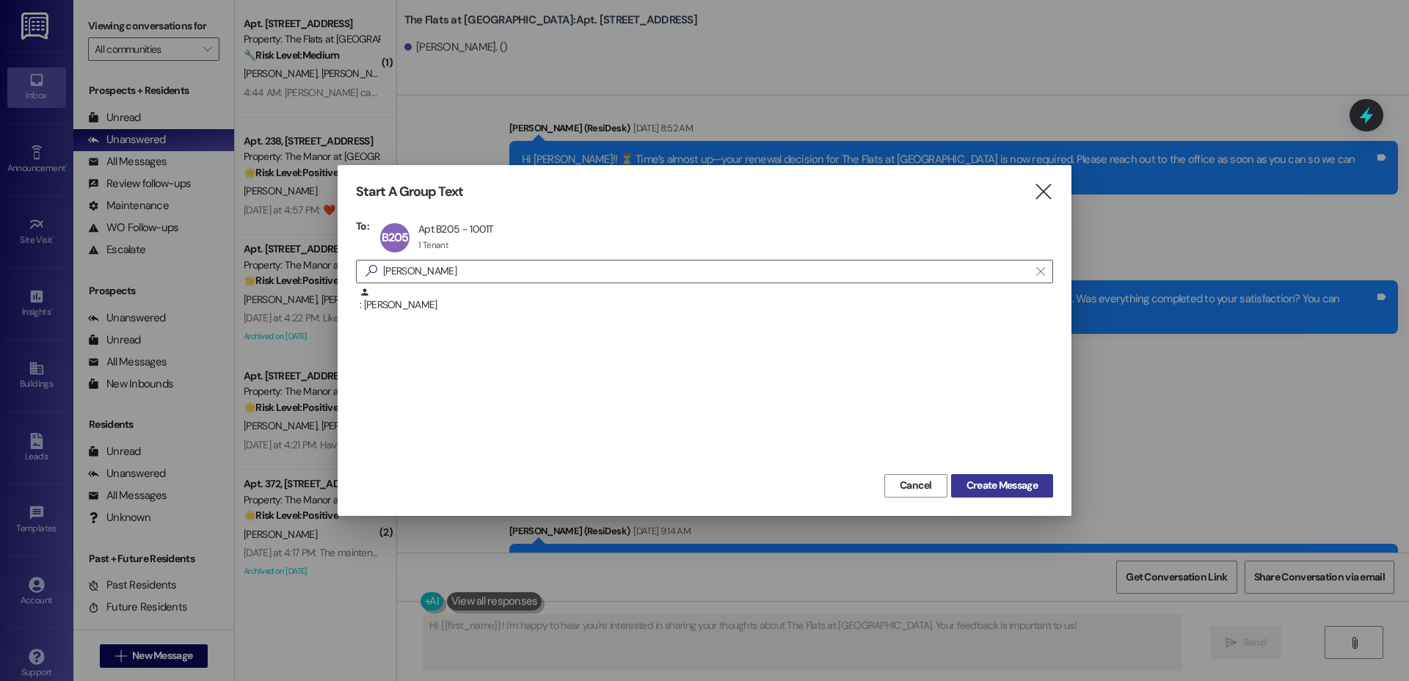
click at [1019, 479] on span "Create Message" at bounding box center [1001, 485] width 71 height 15
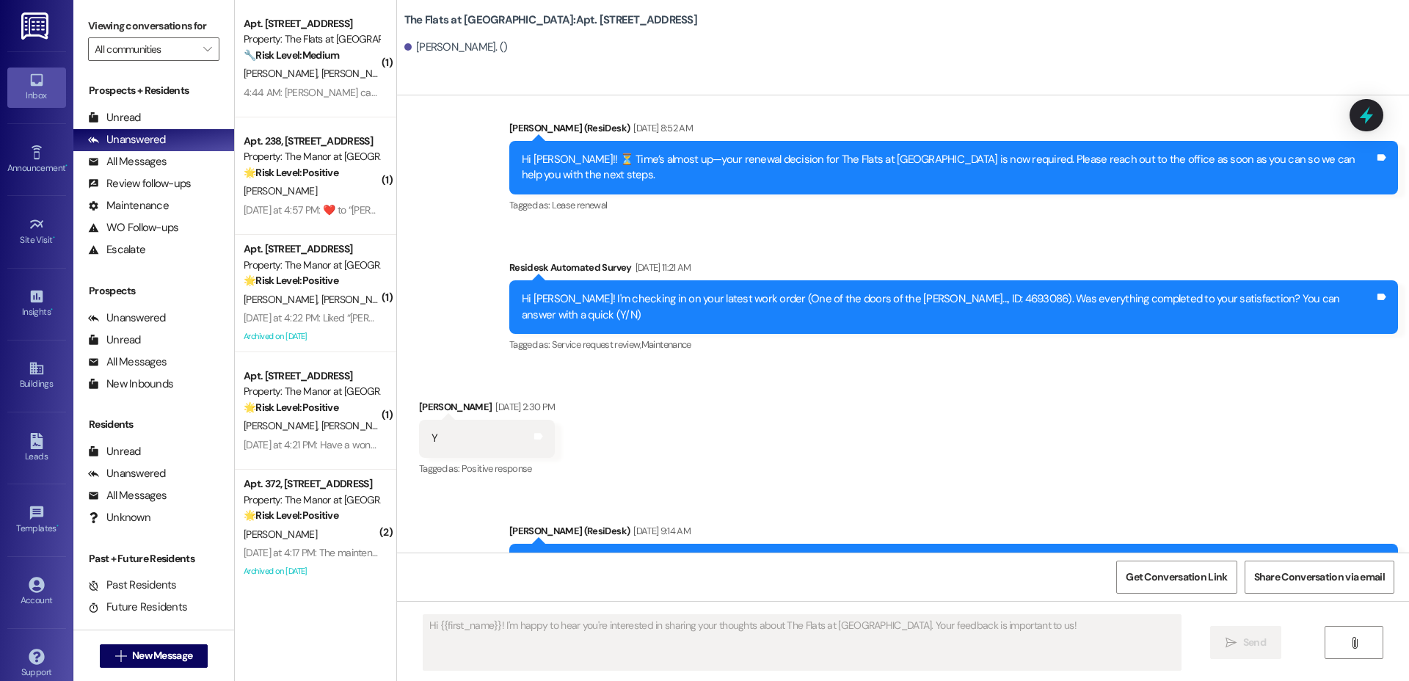
type textarea "Fetching suggested responses. Please feel free to read through the conversation…"
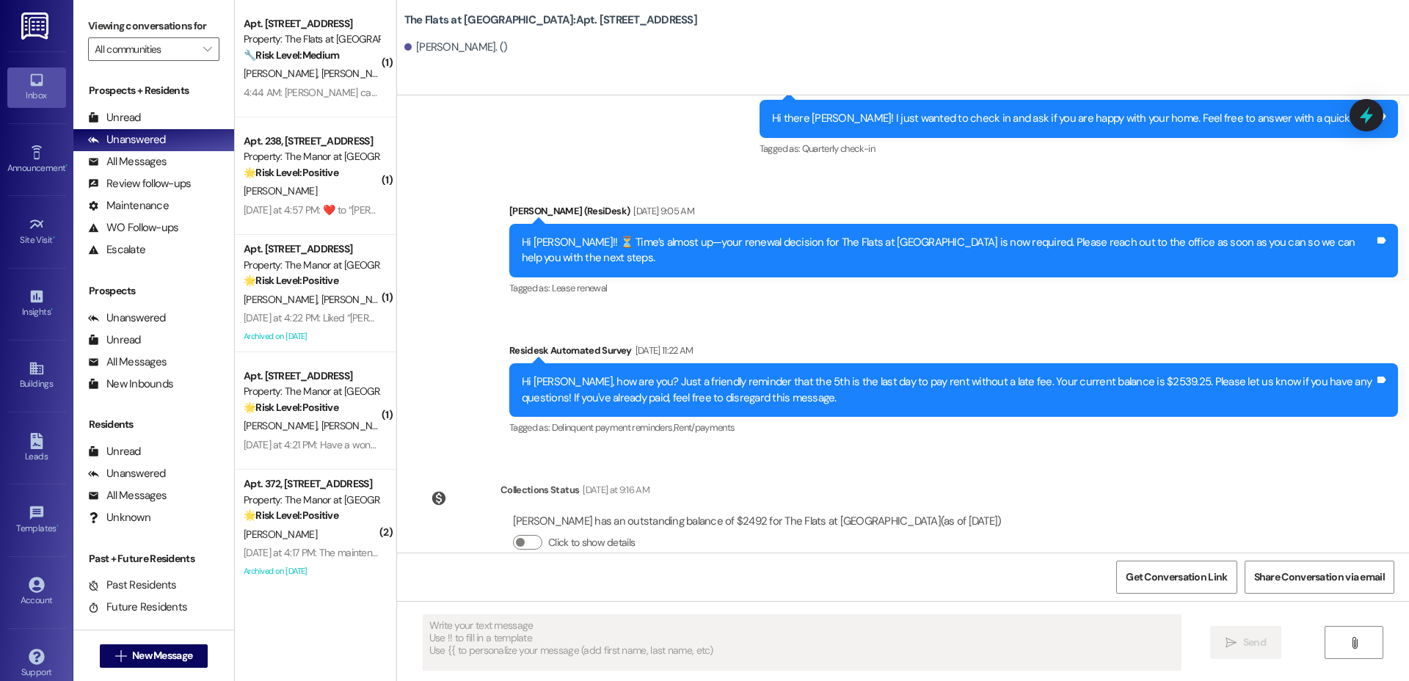
scroll to position [2897, 0]
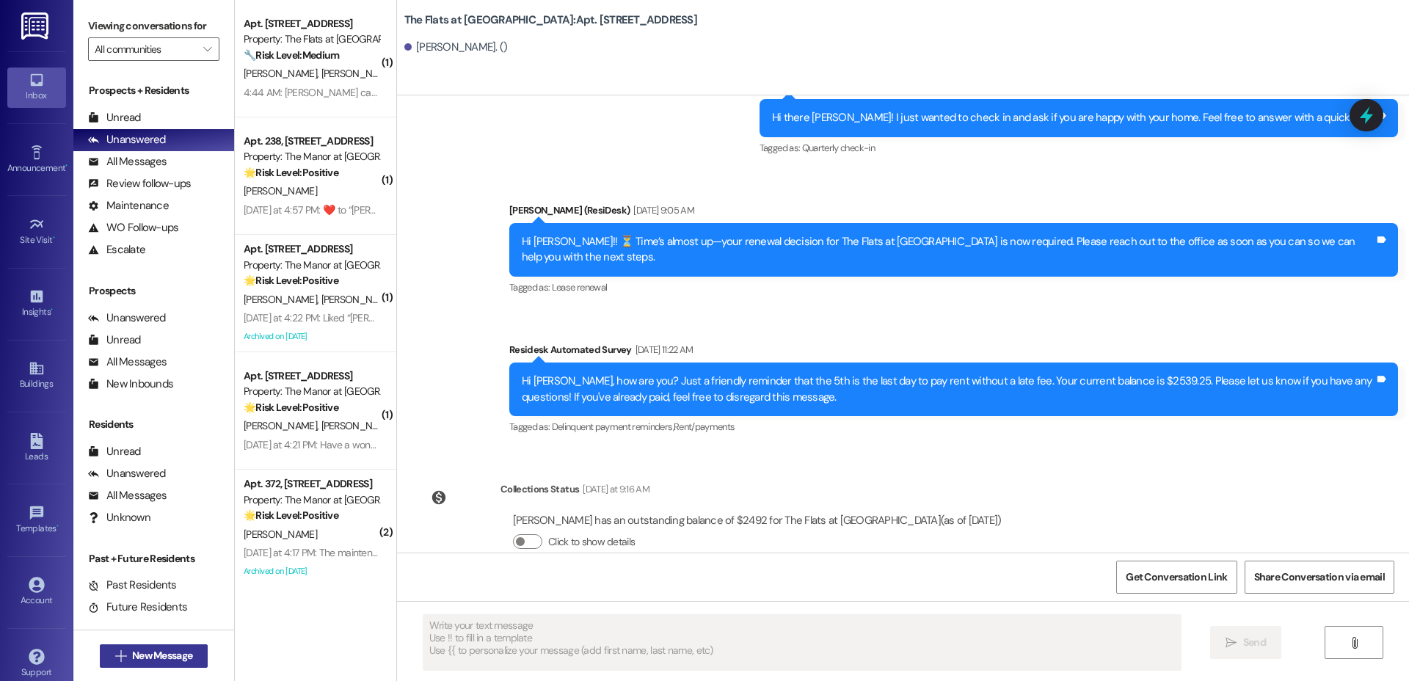
click at [142, 657] on span "New Message" at bounding box center [162, 655] width 60 height 15
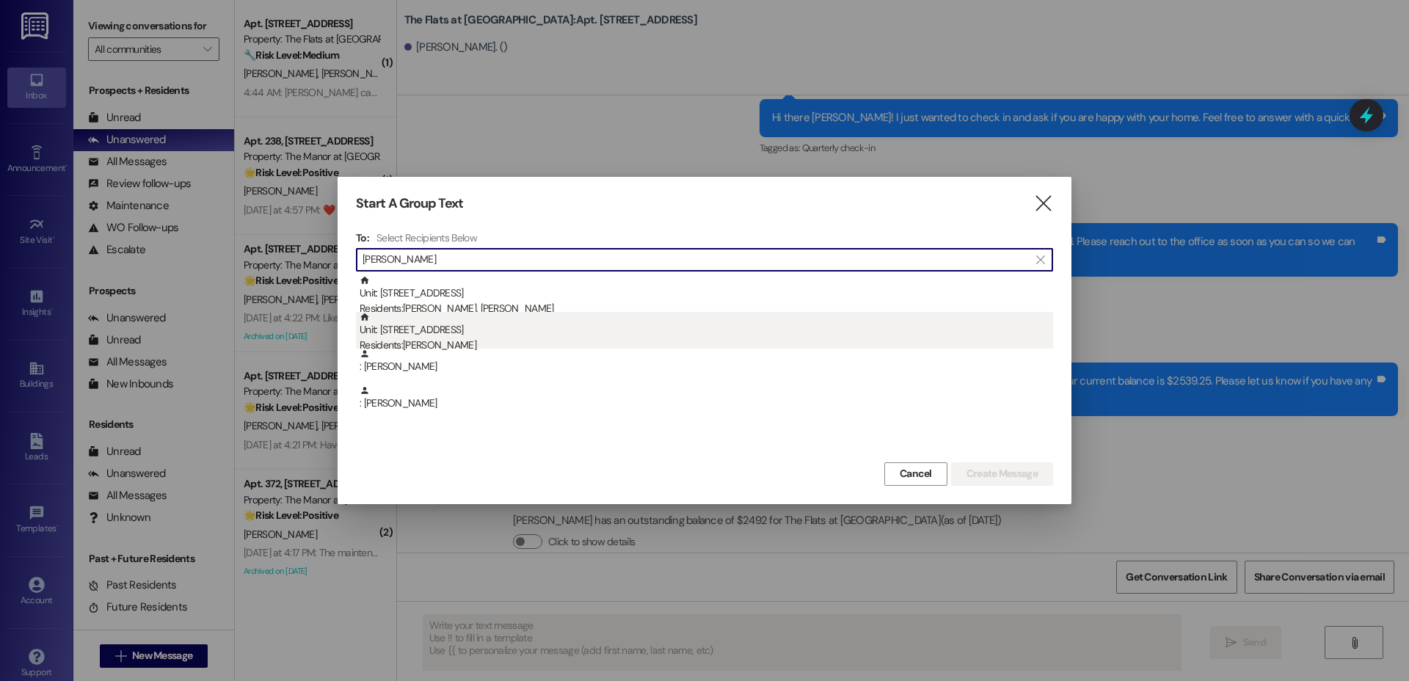
type input "[PERSON_NAME]"
click at [484, 331] on div "Unit: D301 - [GEOGRAPHIC_DATA] Residents: [PERSON_NAME]" at bounding box center [705, 333] width 693 height 42
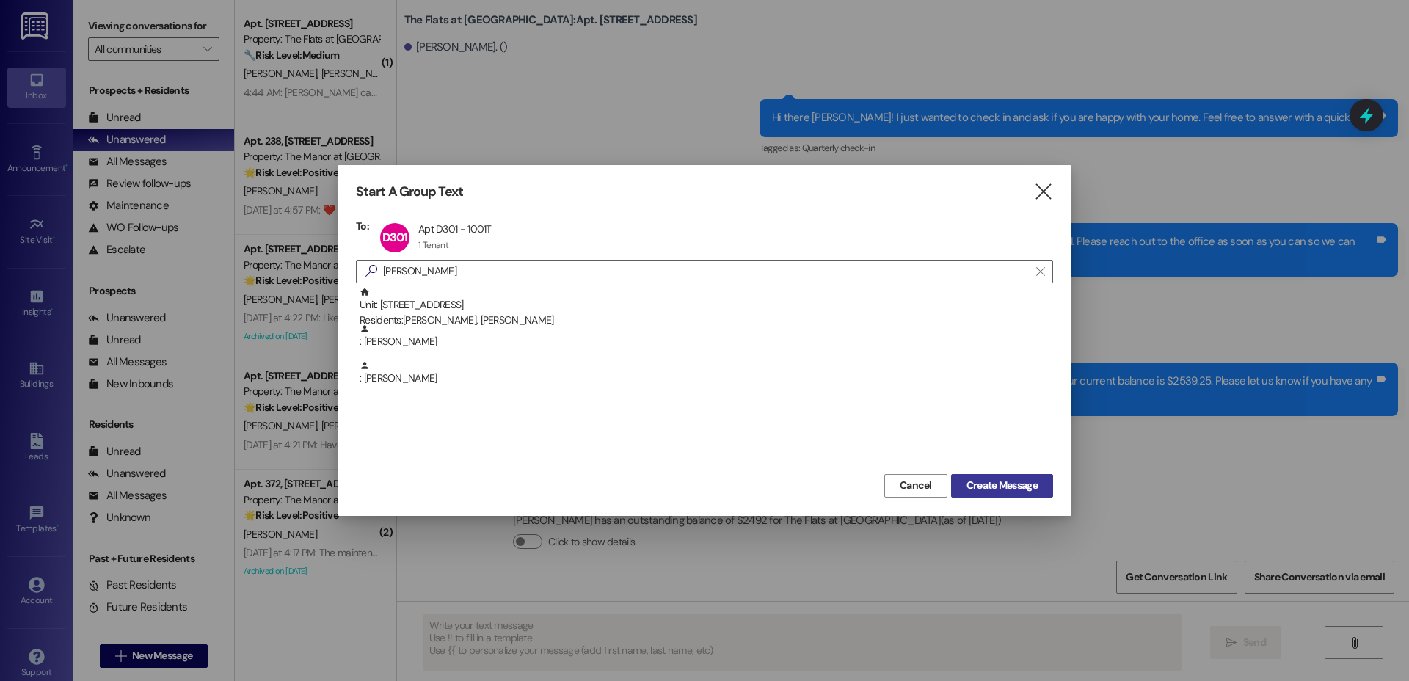
click at [1039, 486] on span "Create Message" at bounding box center [1001, 485] width 77 height 15
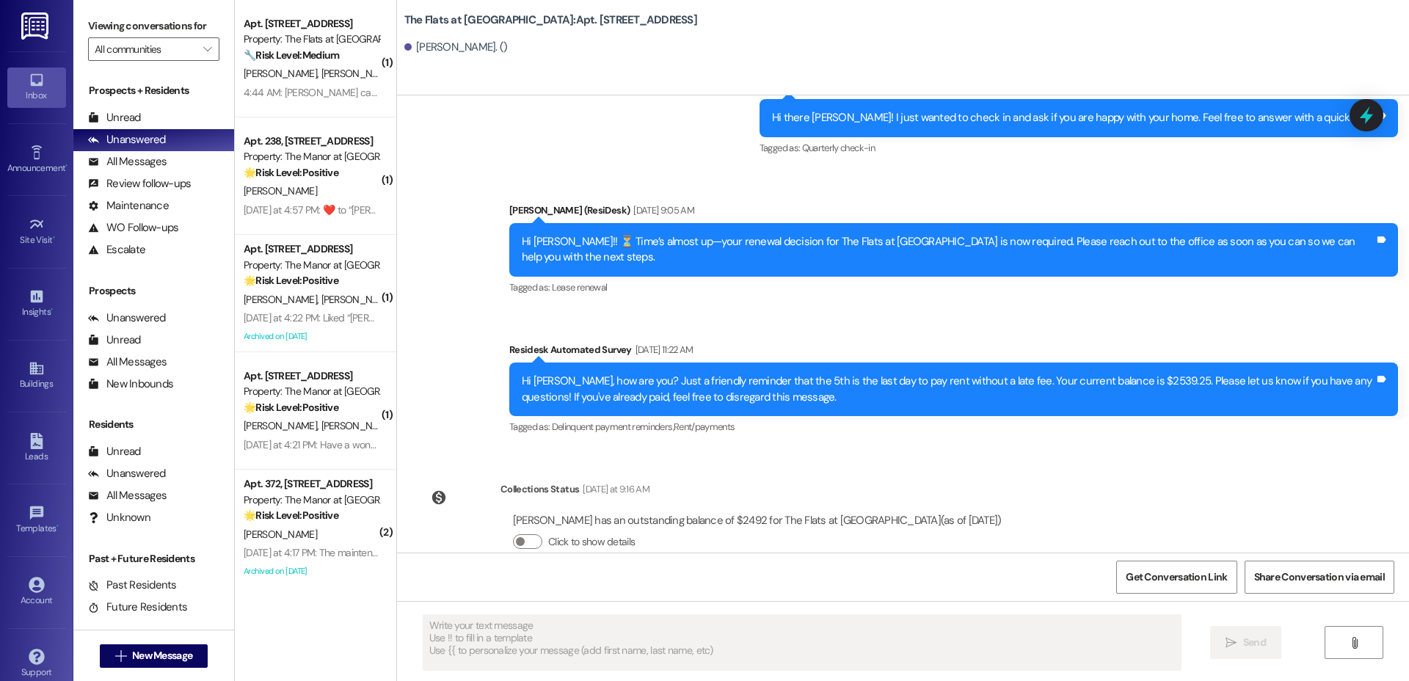
type textarea "Fetching suggested responses. Please feel free to read through the conversation…"
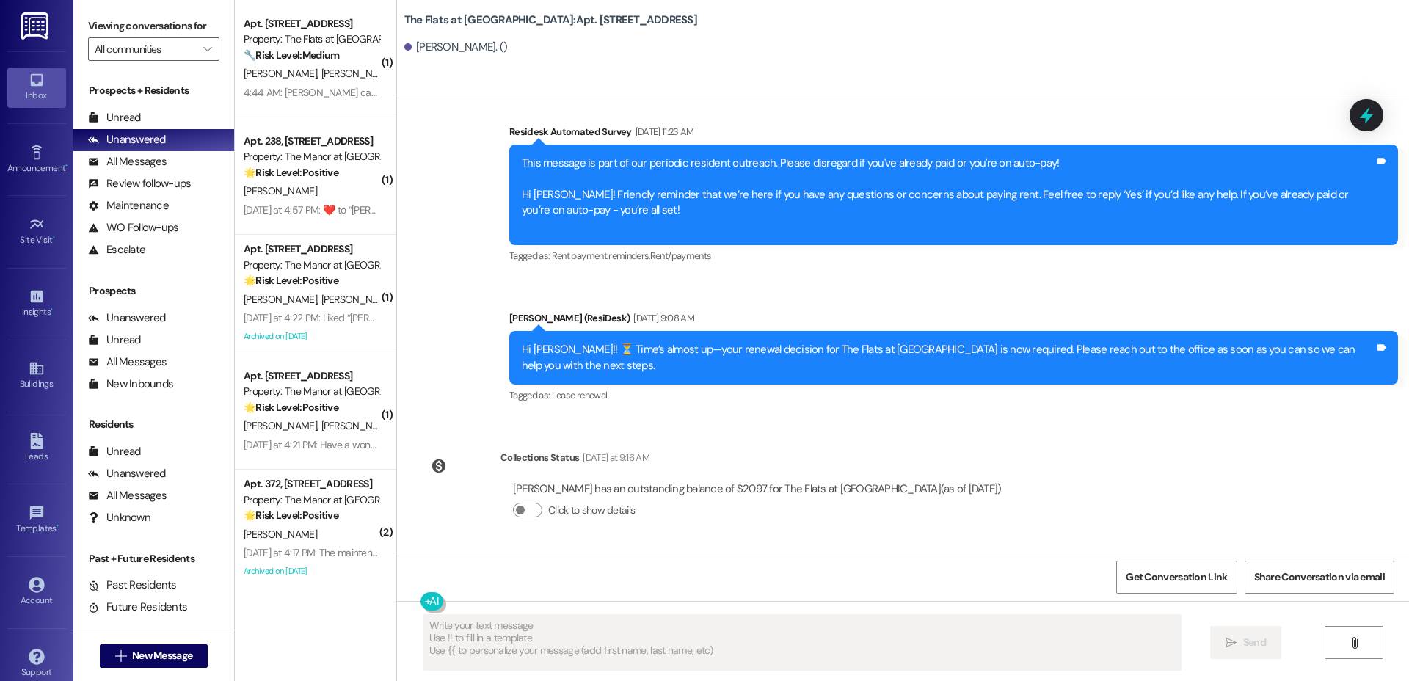
scroll to position [1176, 0]
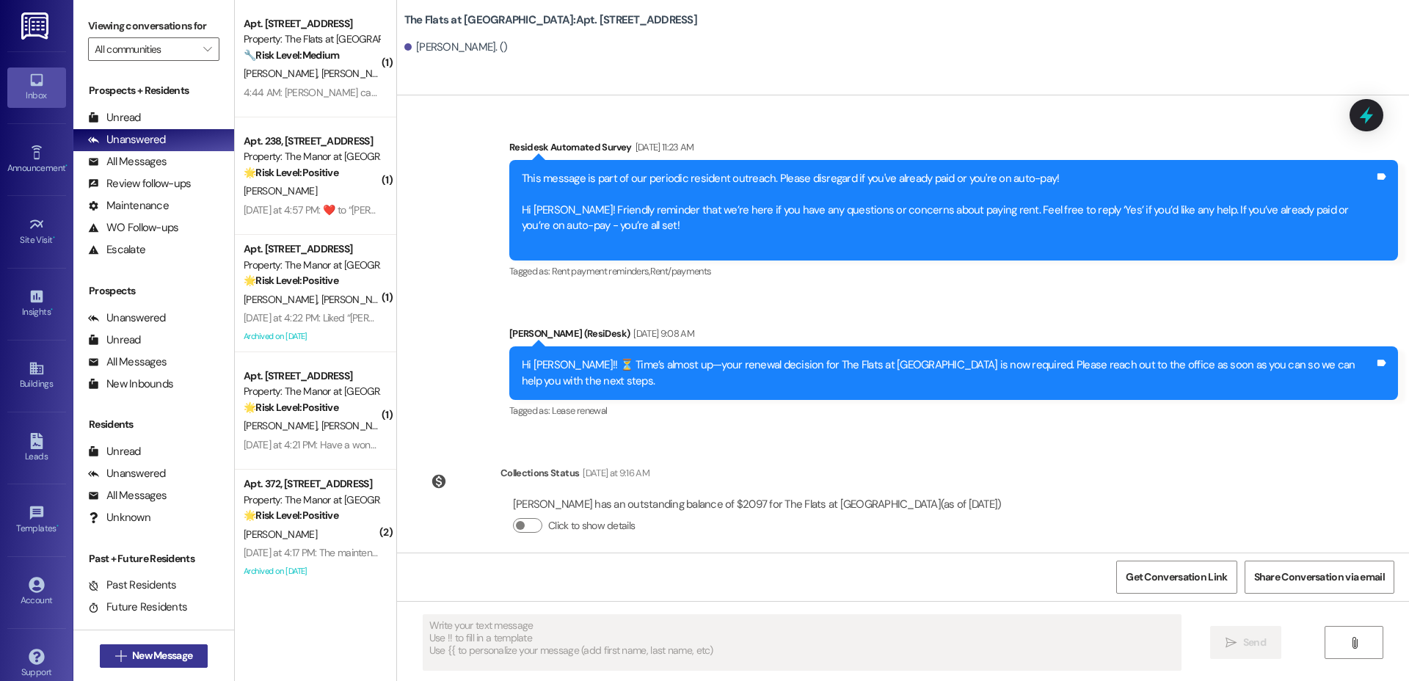
click at [132, 649] on span "New Message" at bounding box center [162, 655] width 60 height 15
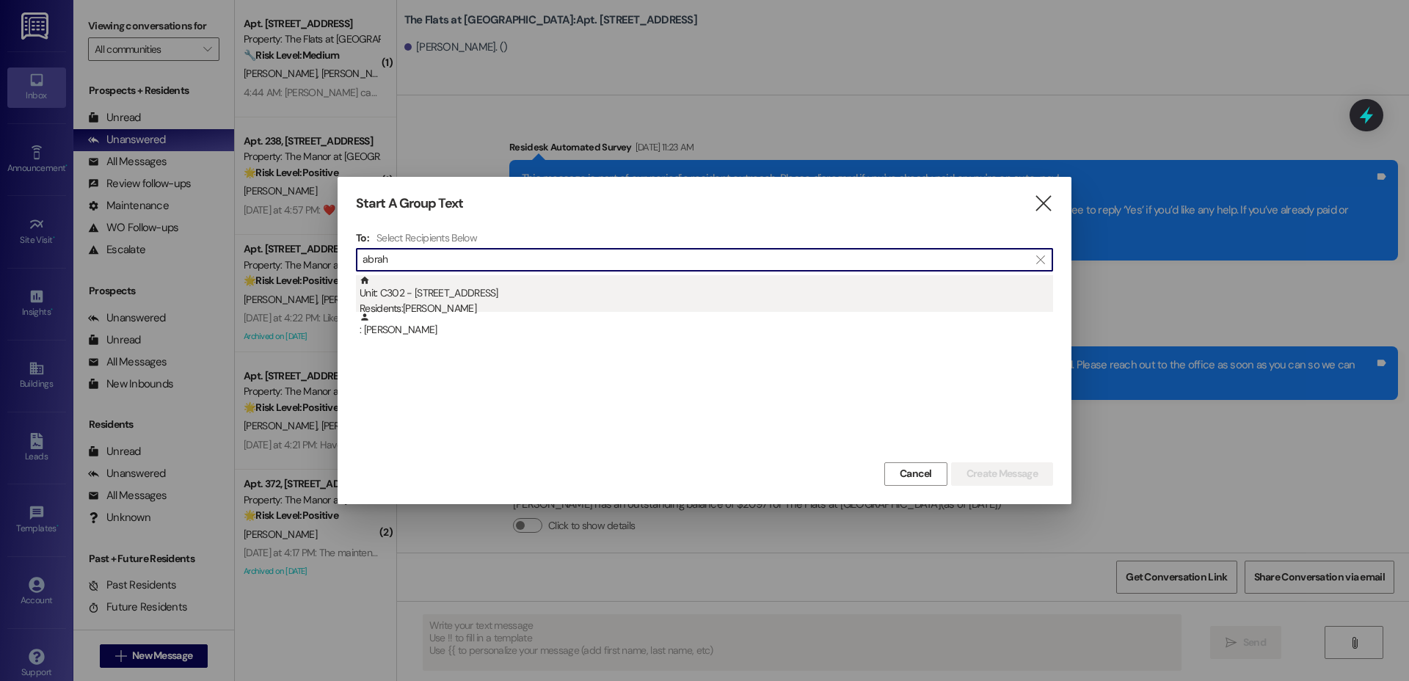
type input "abrah"
click at [605, 278] on div "Unit: C302 - [STREET_ADDRESS] Residents: [PERSON_NAME]" at bounding box center [705, 296] width 693 height 42
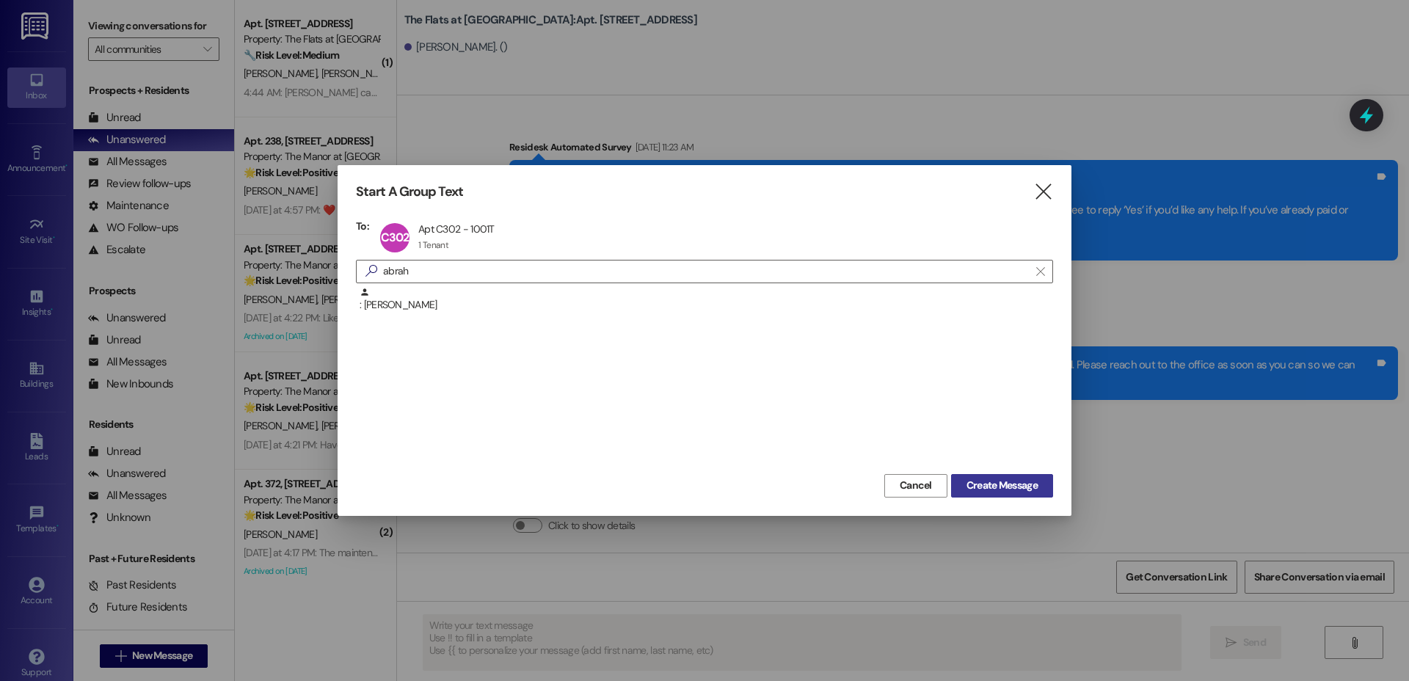
click at [998, 486] on span "Create Message" at bounding box center [1001, 485] width 71 height 15
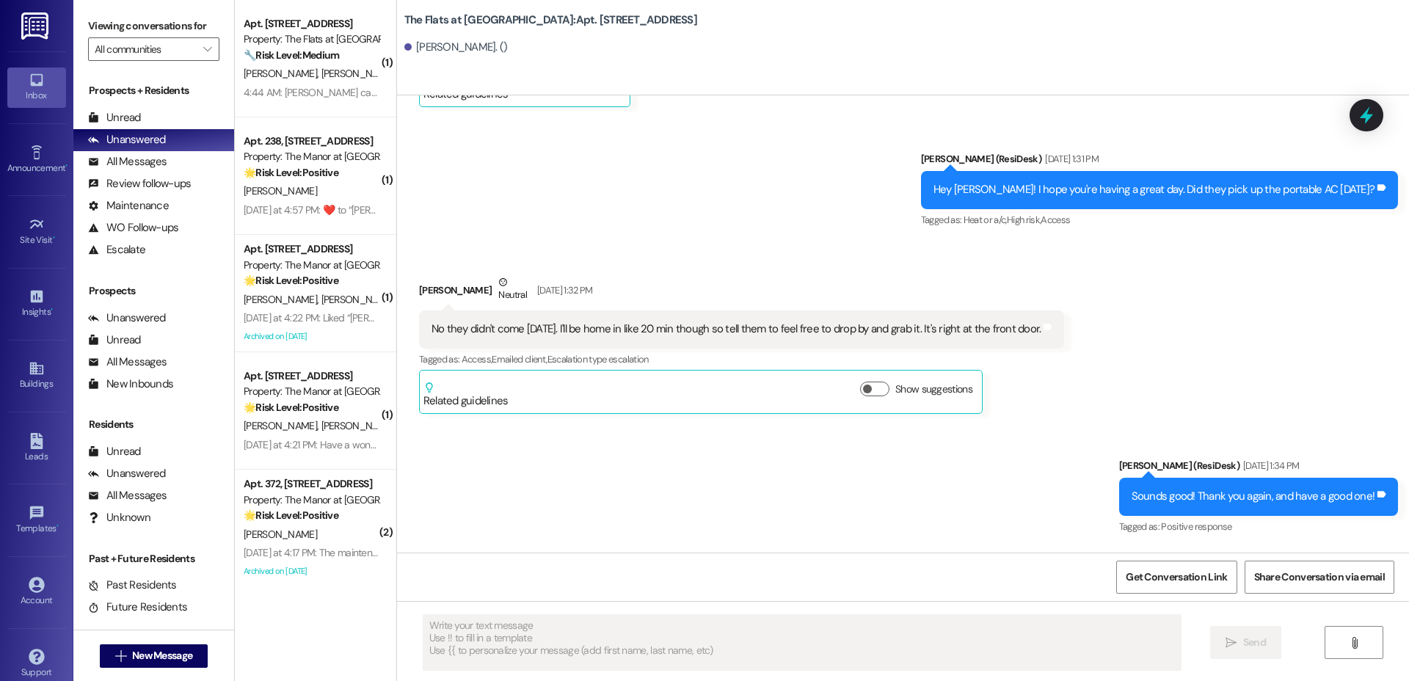
type textarea "Fetching suggested responses. Please feel free to read through the conversation…"
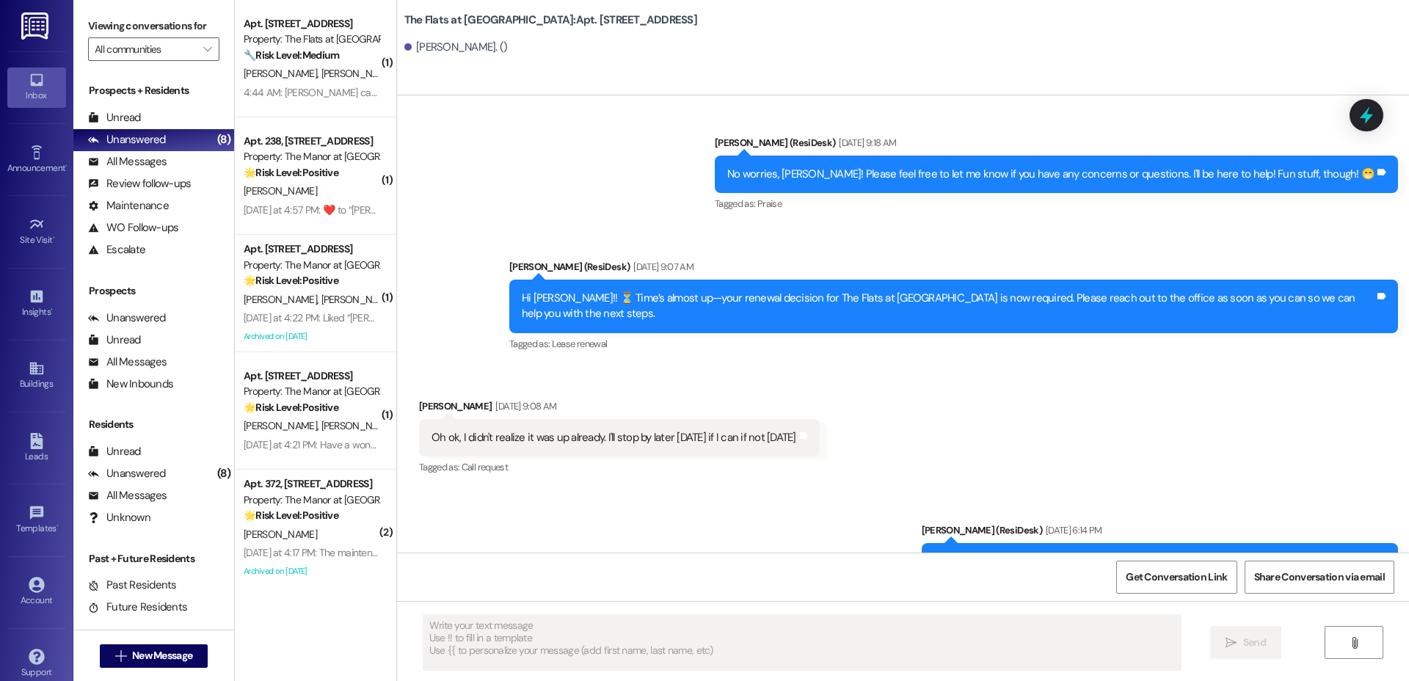
scroll to position [18633, 0]
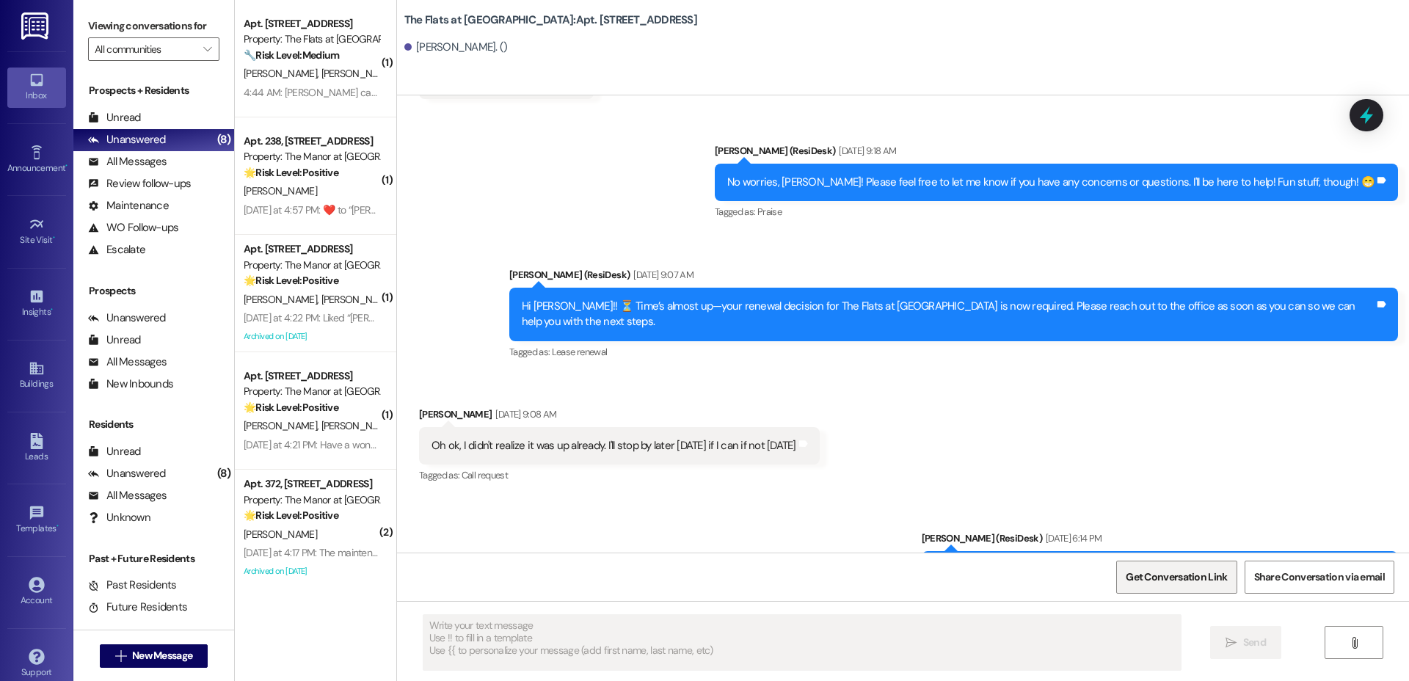
click at [1189, 585] on span "Get Conversation Link" at bounding box center [1175, 577] width 107 height 32
click at [1178, 557] on div "Get Conversation Link Share Conversation via email" at bounding box center [903, 576] width 1012 height 48
click at [1161, 577] on span "Get Conversation Link" at bounding box center [1175, 576] width 101 height 15
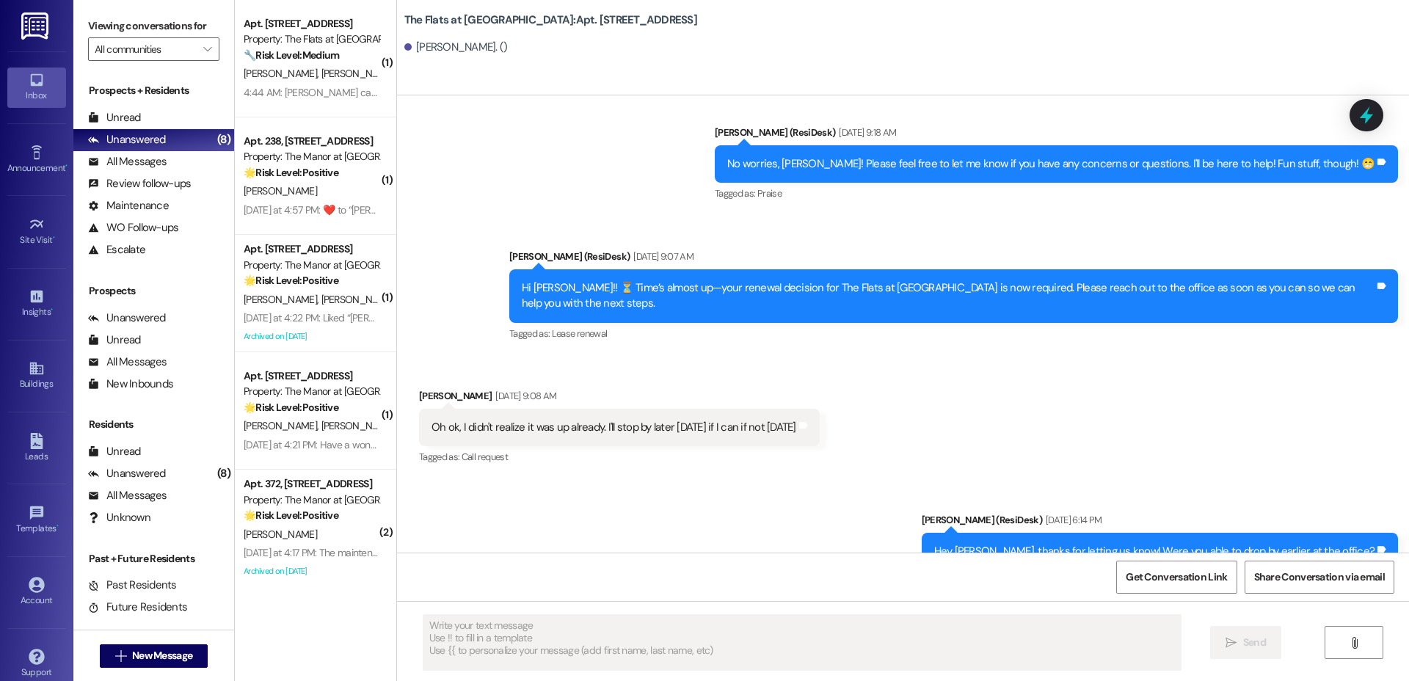
scroll to position [18656, 0]
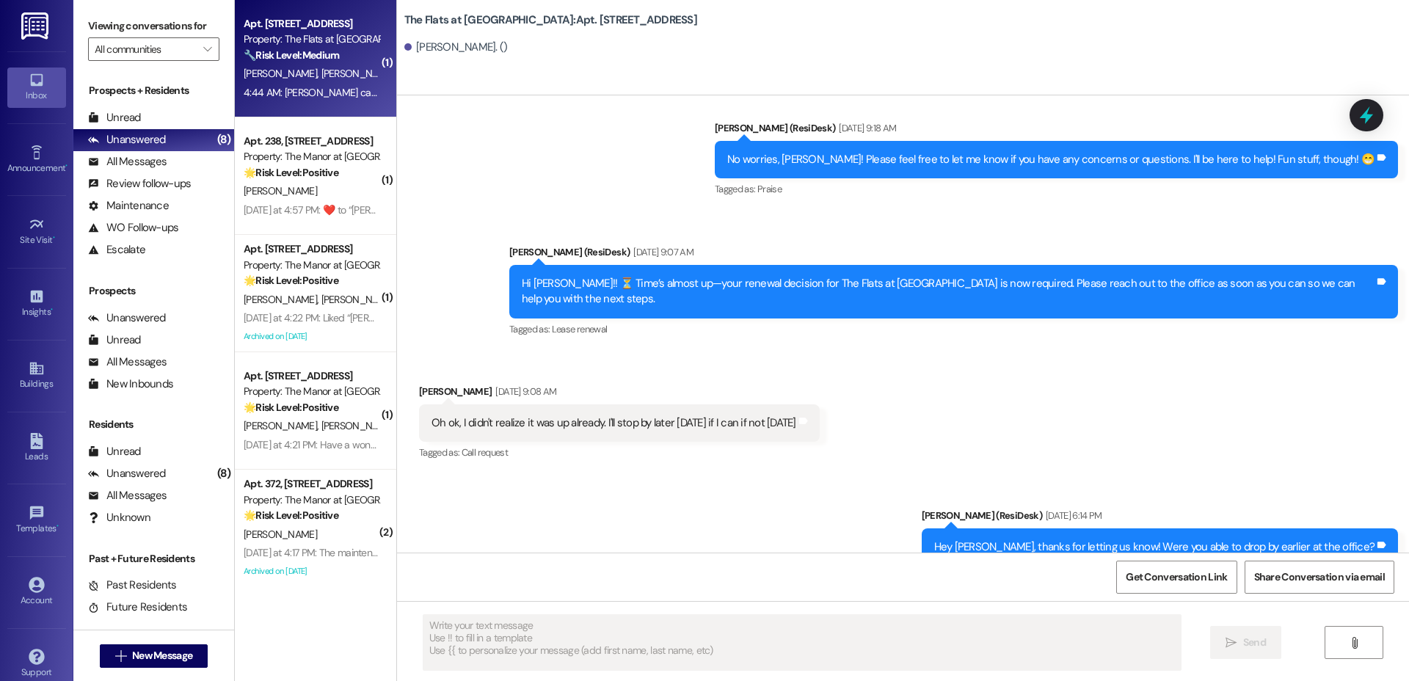
drag, startPoint x: 665, startPoint y: 118, endPoint x: 358, endPoint y: 10, distance: 325.1
click at [664, 118] on div "Sent via SMS [PERSON_NAME] (ResiDesk) [DATE] 9:18 AM No worries, [PERSON_NAME]!…" at bounding box center [903, 218] width 1012 height 263
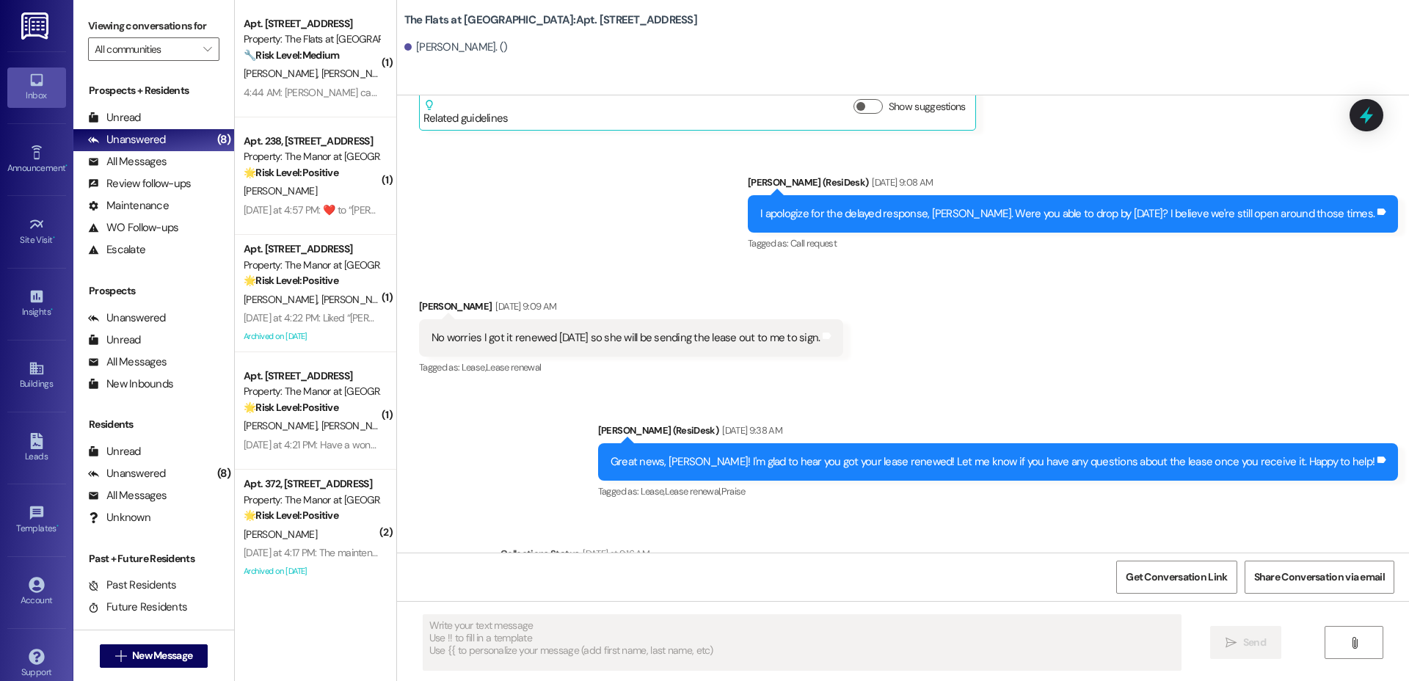
scroll to position [19620, 0]
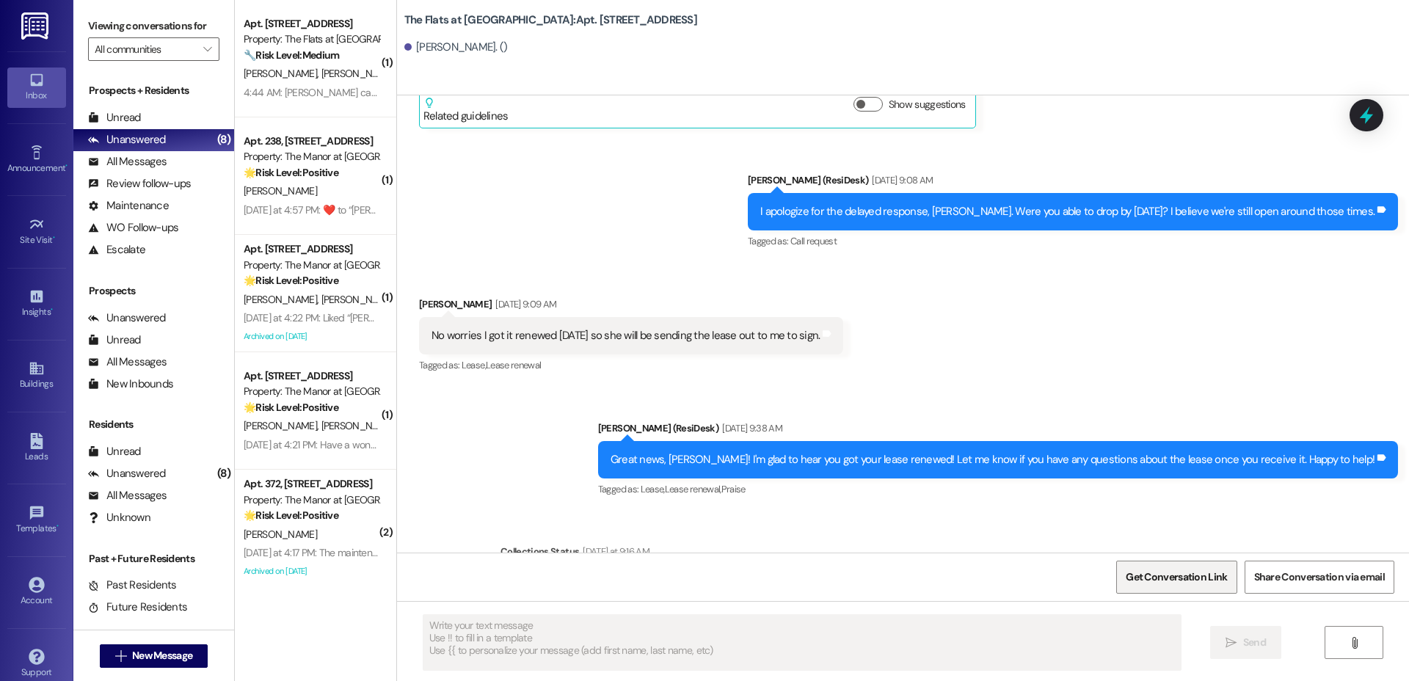
click at [1146, 577] on span "Get Conversation Link" at bounding box center [1175, 576] width 101 height 15
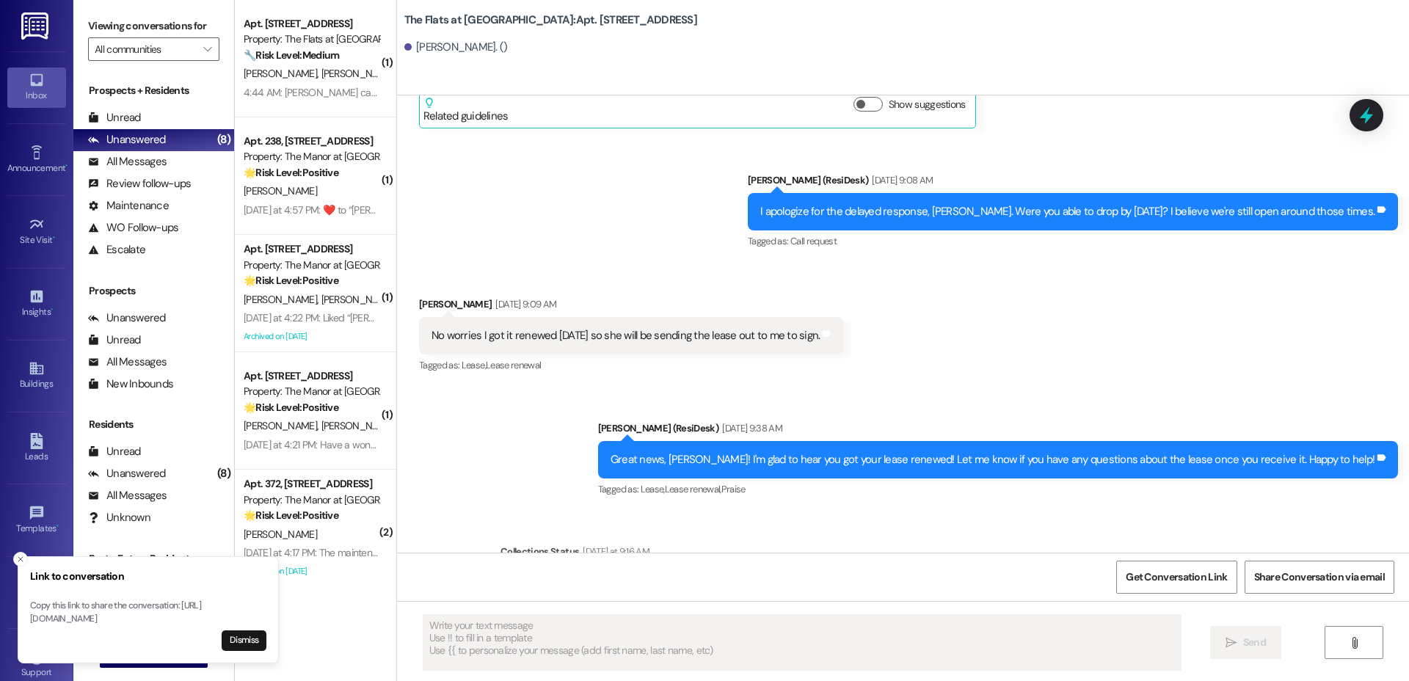
click at [1052, 263] on div "Received via SMS [PERSON_NAME] [DATE] 9:09 AM No worries I got it renewed [DATE…" at bounding box center [903, 325] width 1012 height 124
click at [1166, 571] on span "Get Conversation Link" at bounding box center [1175, 576] width 101 height 15
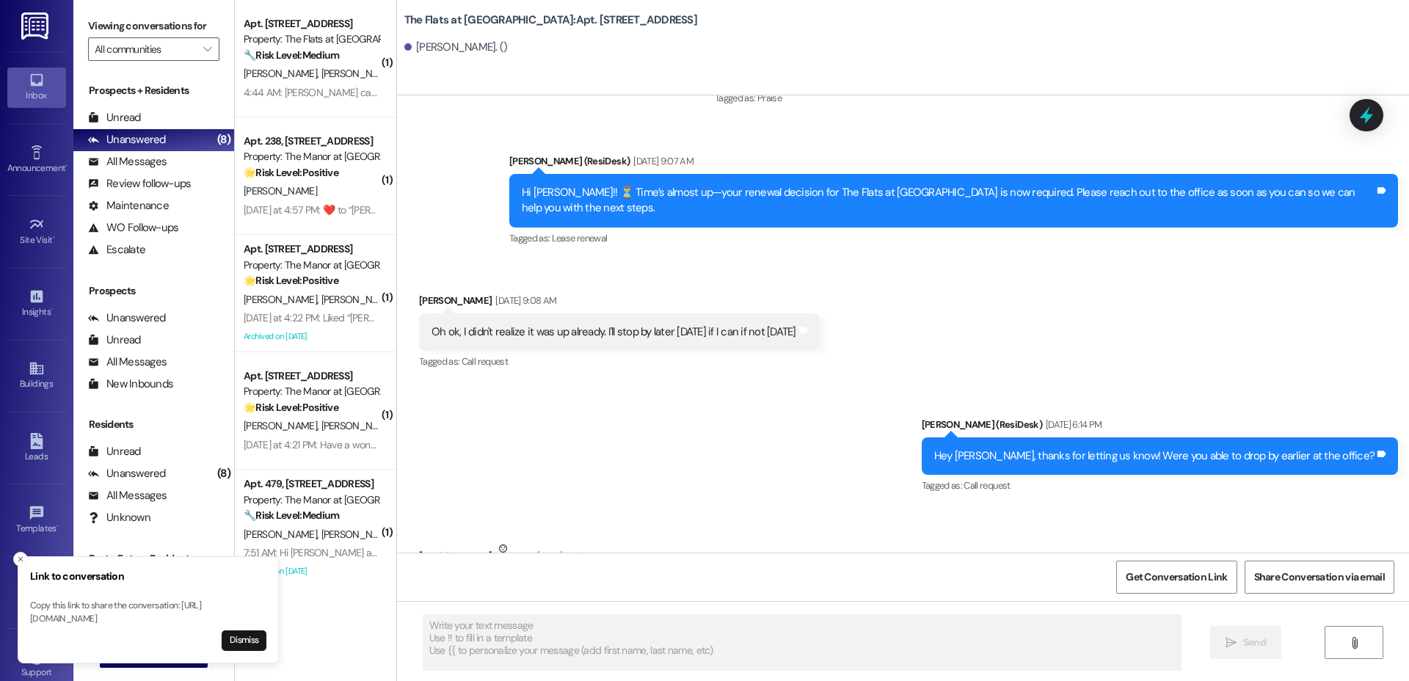
scroll to position [18749, 0]
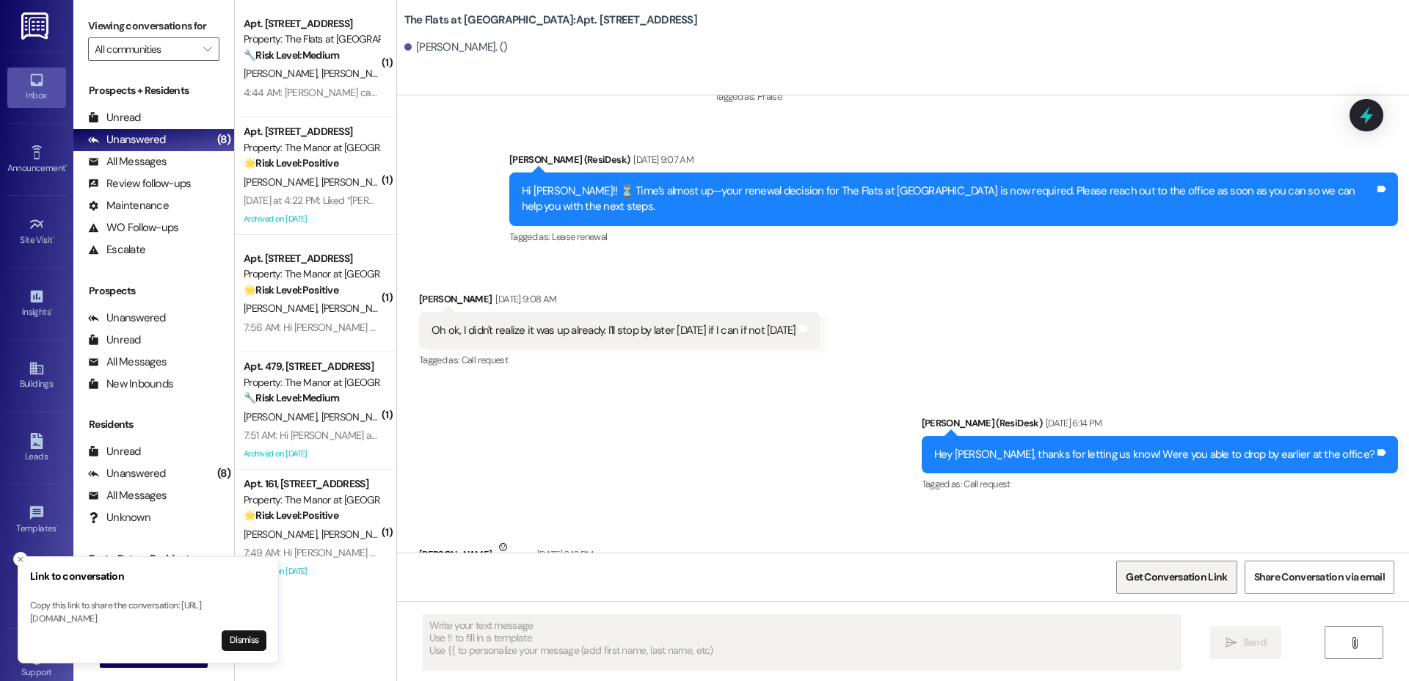
click at [1170, 571] on span "Get Conversation Link" at bounding box center [1175, 576] width 101 height 15
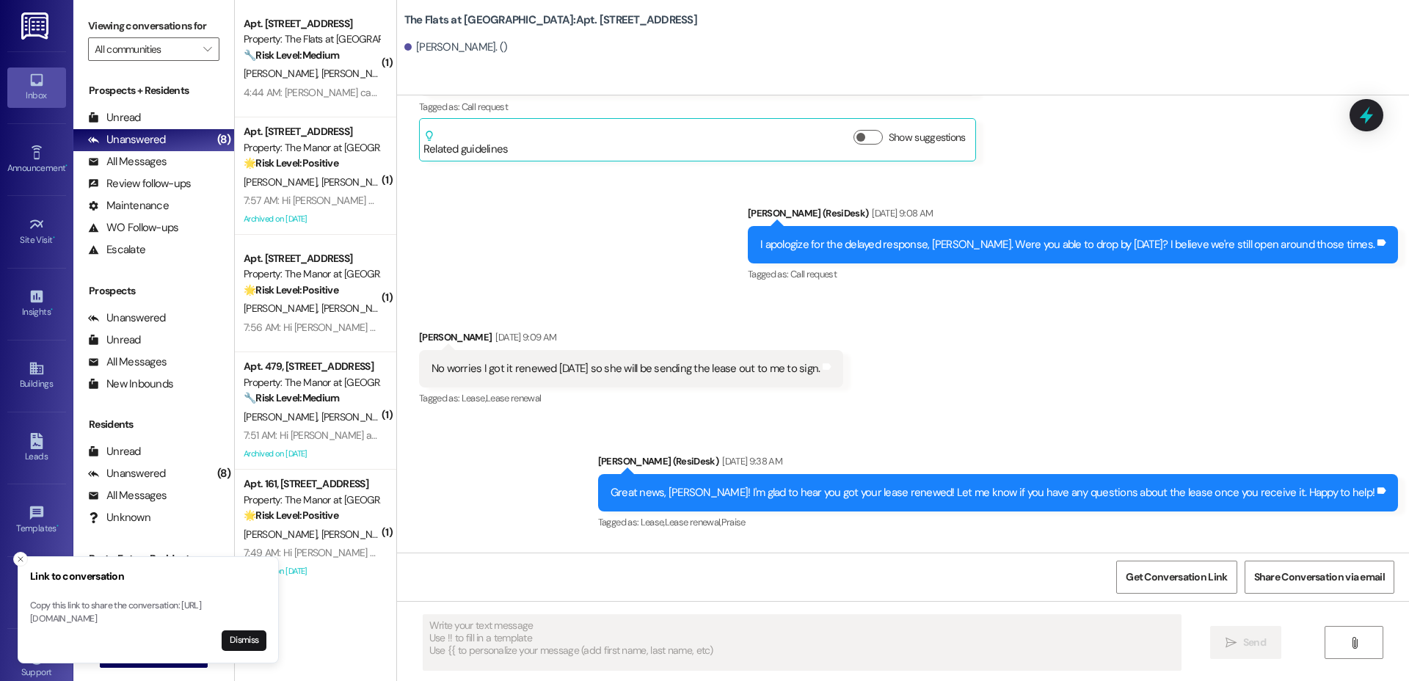
scroll to position [19620, 0]
